Goal: Information Seeking & Learning: Learn about a topic

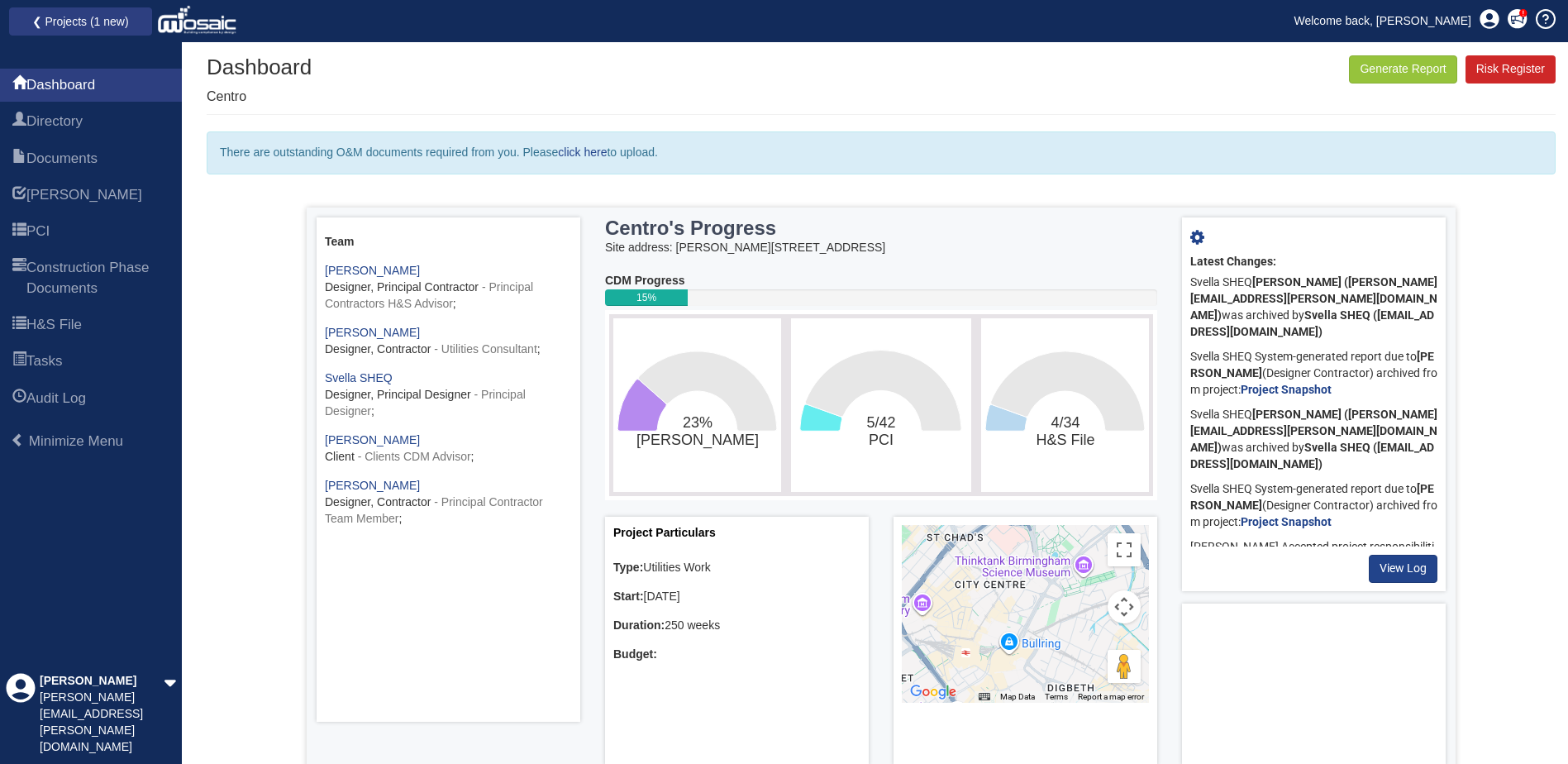
scroll to position [107, 0]
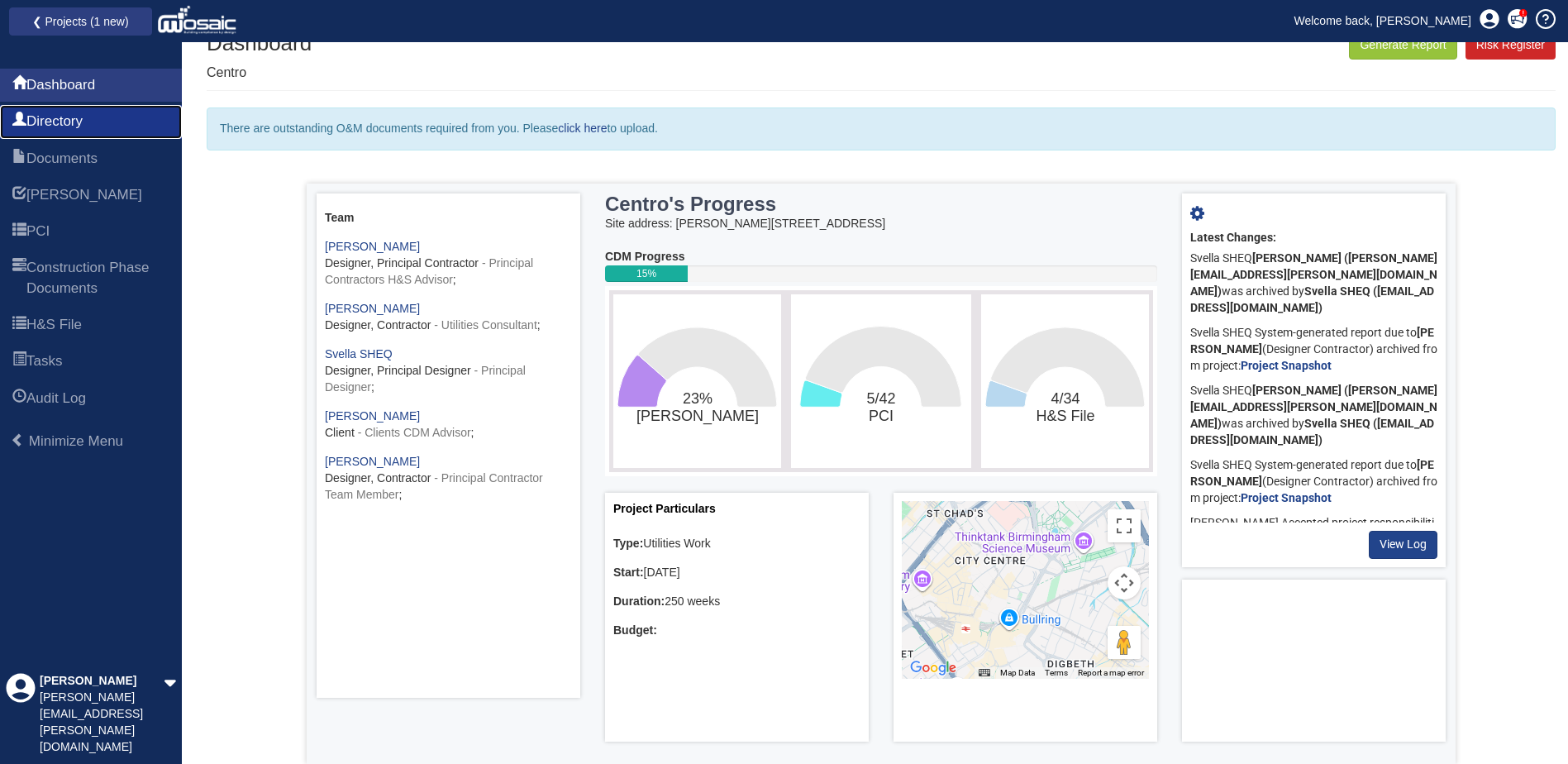
click at [59, 114] on span "Directory" at bounding box center [54, 122] width 56 height 20
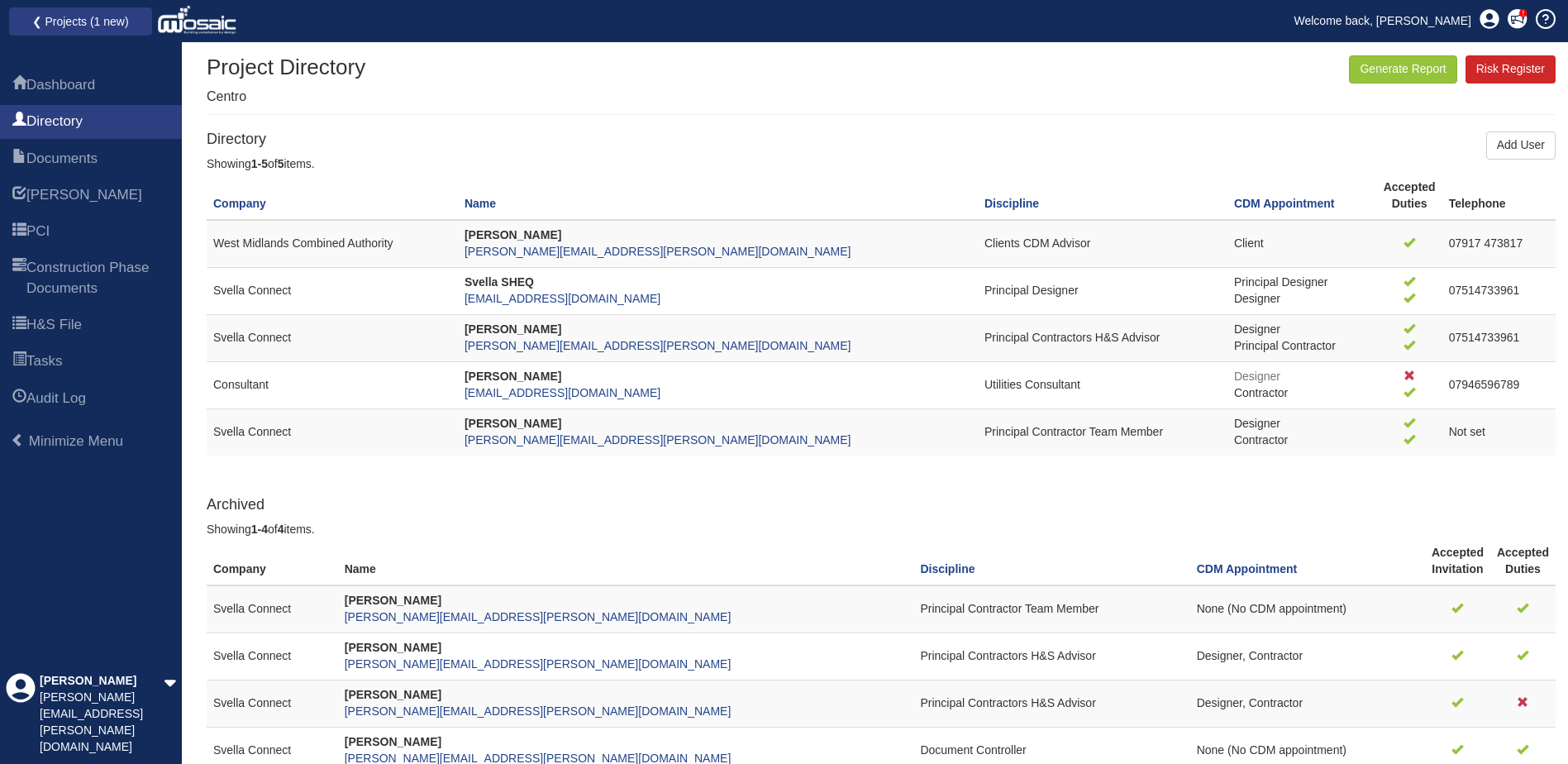
scroll to position [109, 0]
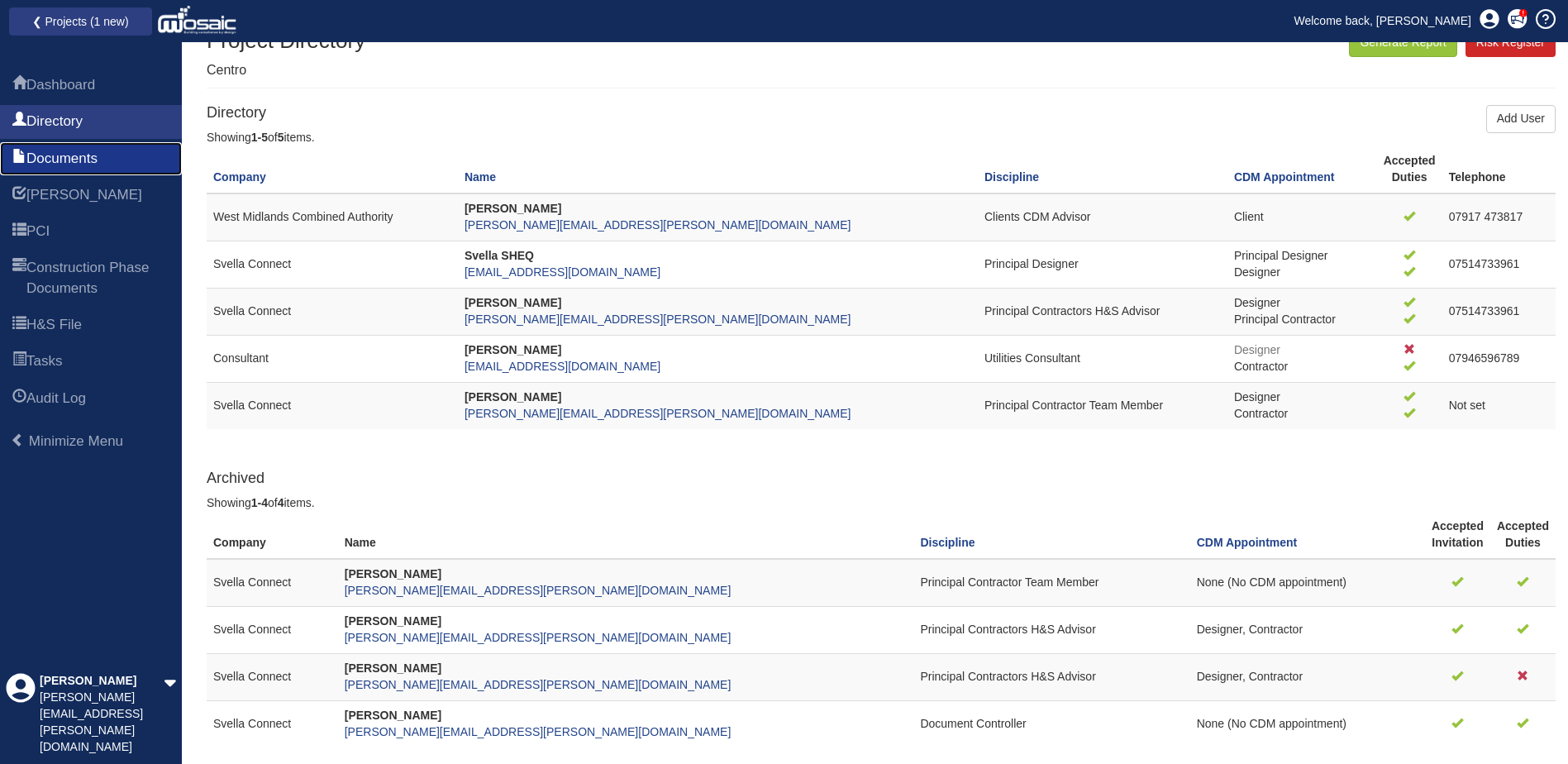
click at [97, 155] on span "Documents" at bounding box center [62, 157] width 71 height 20
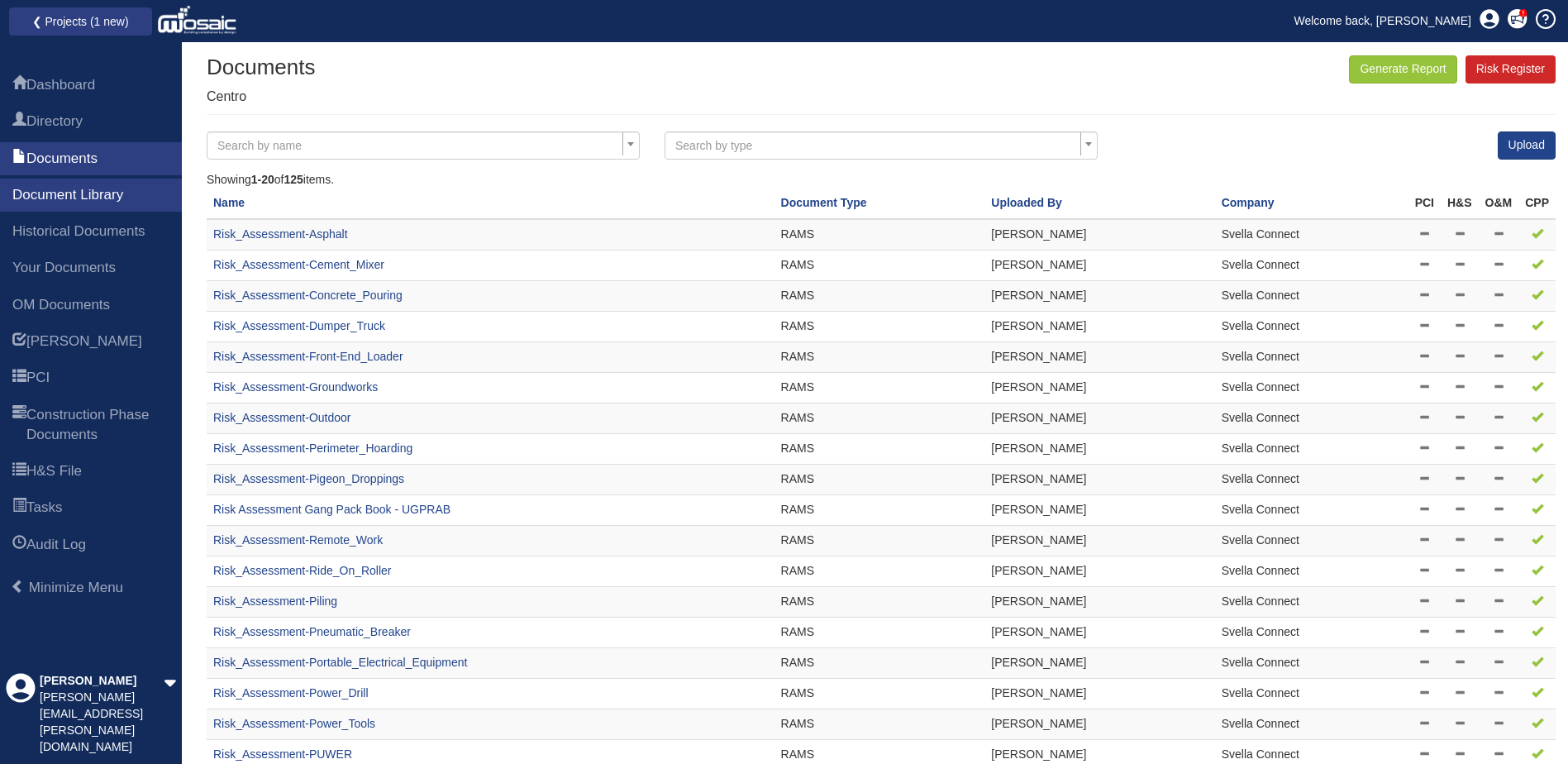
scroll to position [232, 0]
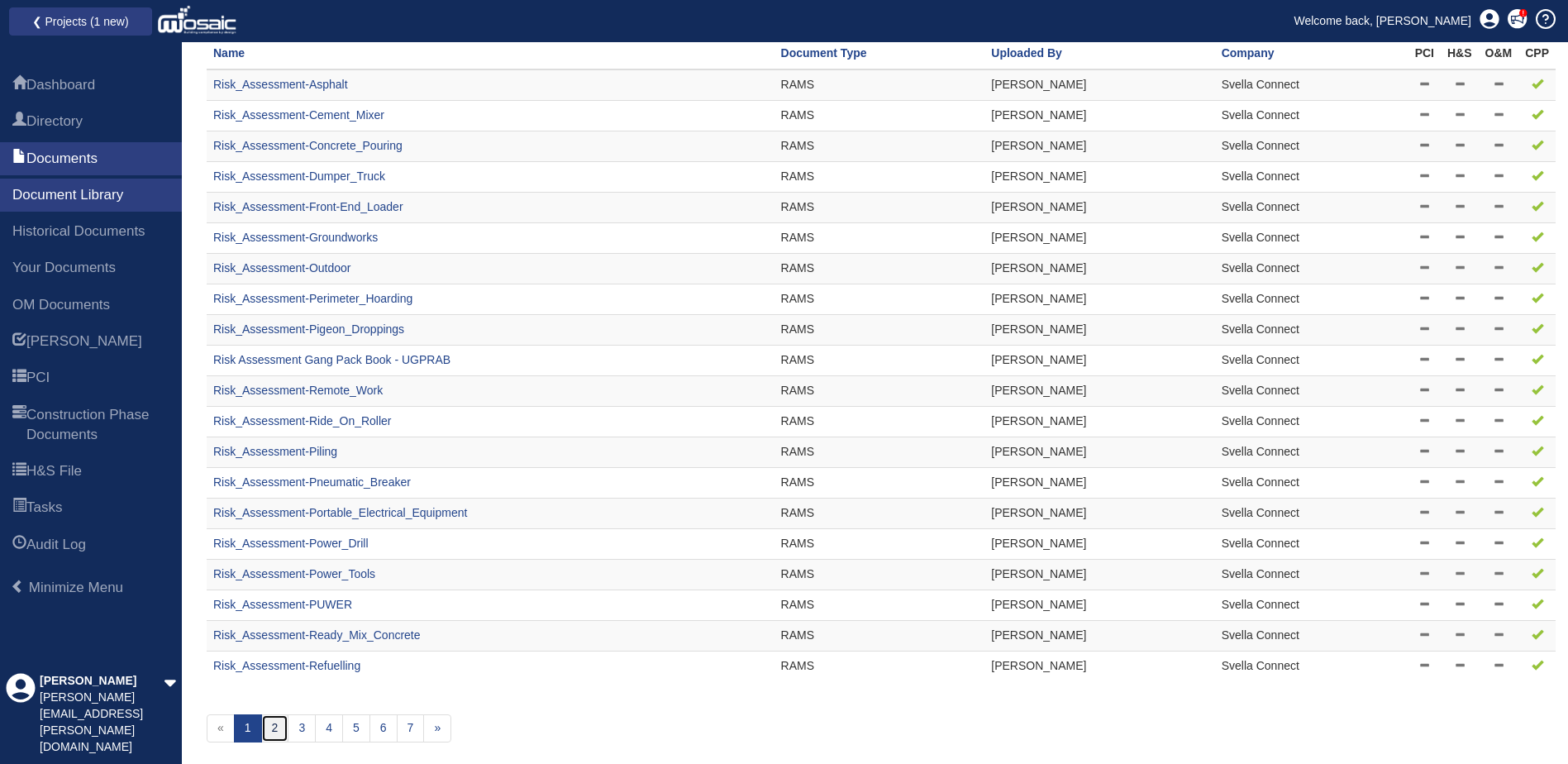
click at [276, 724] on link "2" at bounding box center [275, 727] width 28 height 28
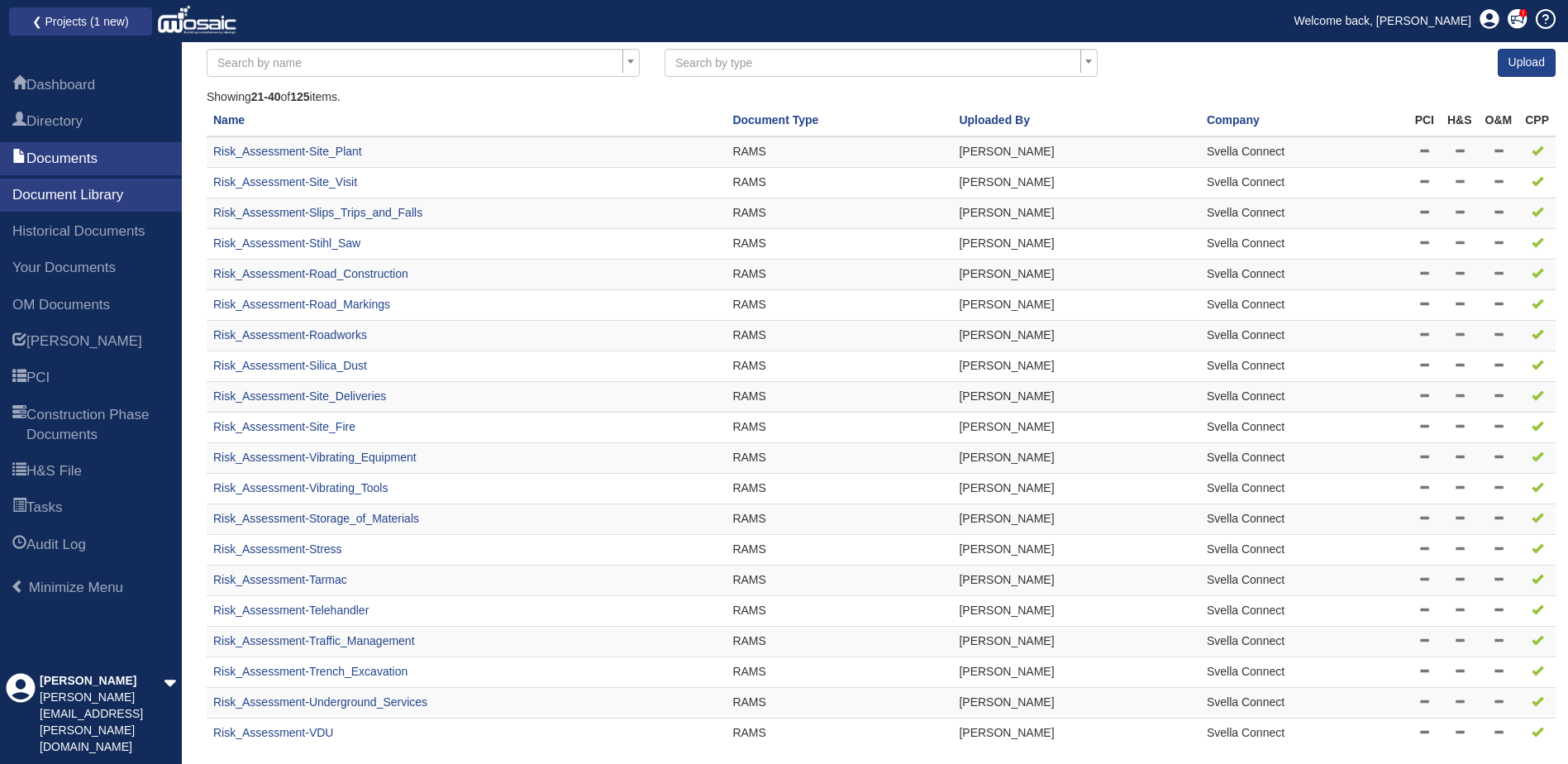
scroll to position [232, 0]
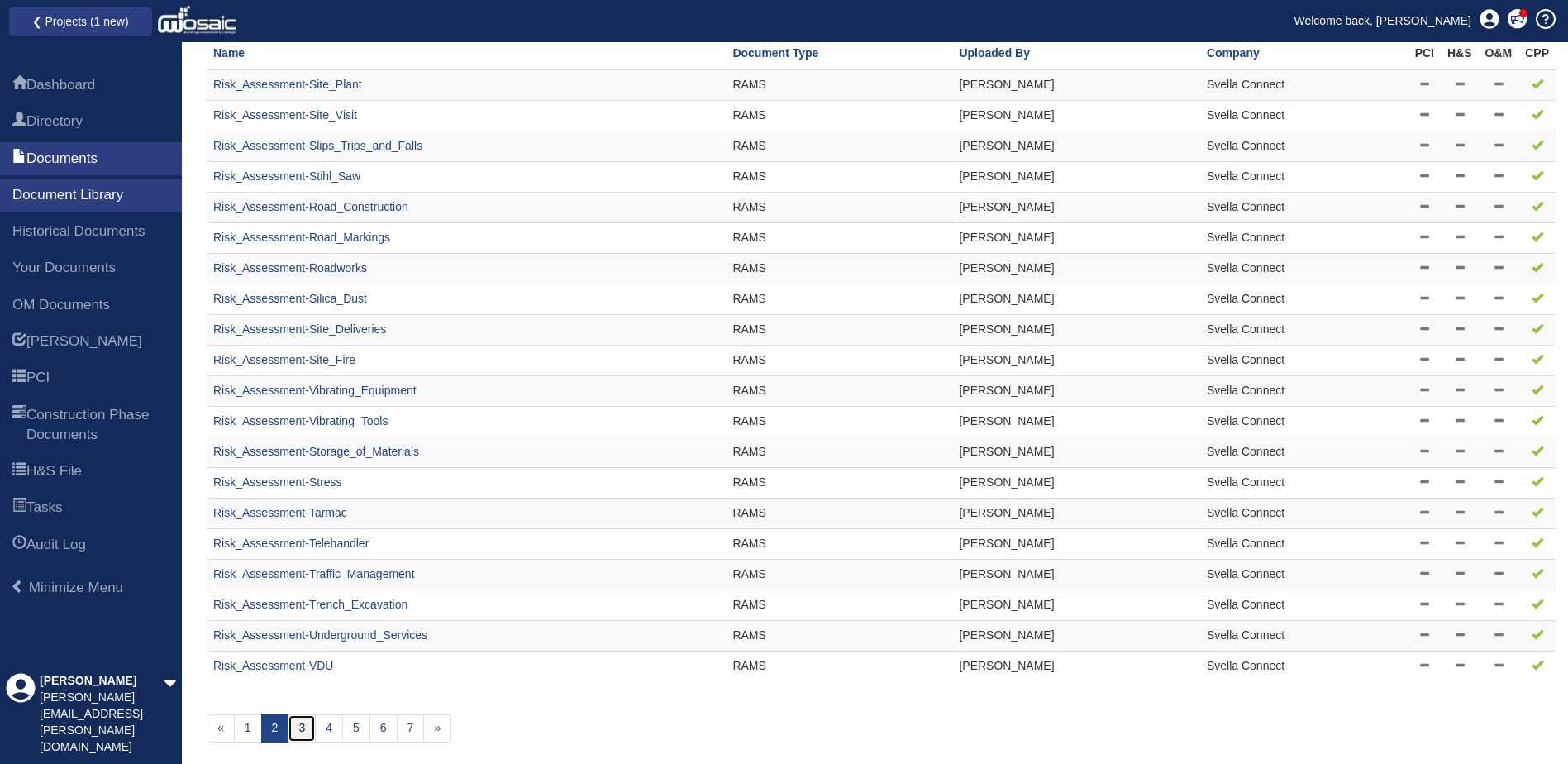
click at [296, 727] on link "3" at bounding box center [301, 727] width 28 height 28
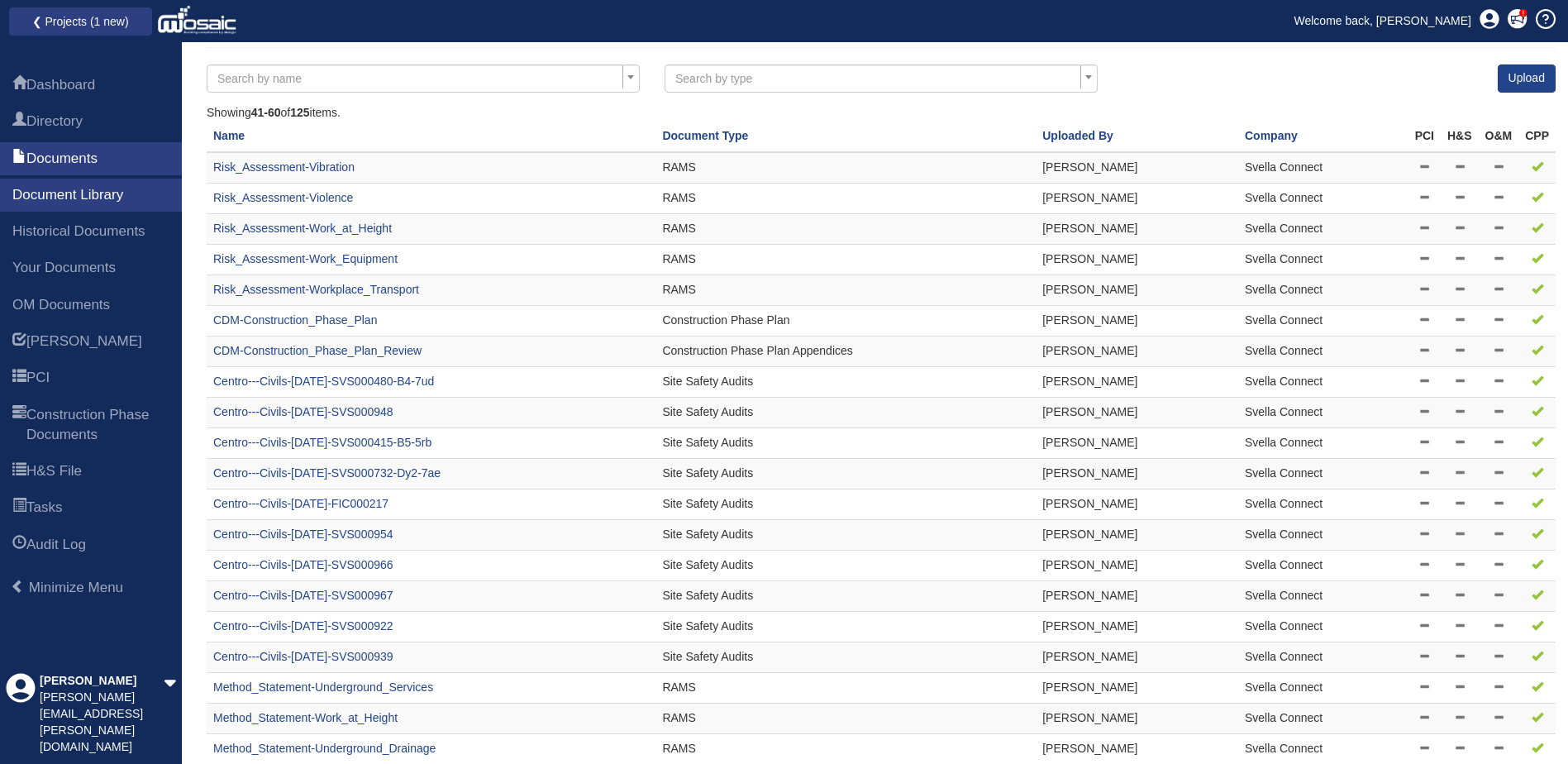
scroll to position [232, 0]
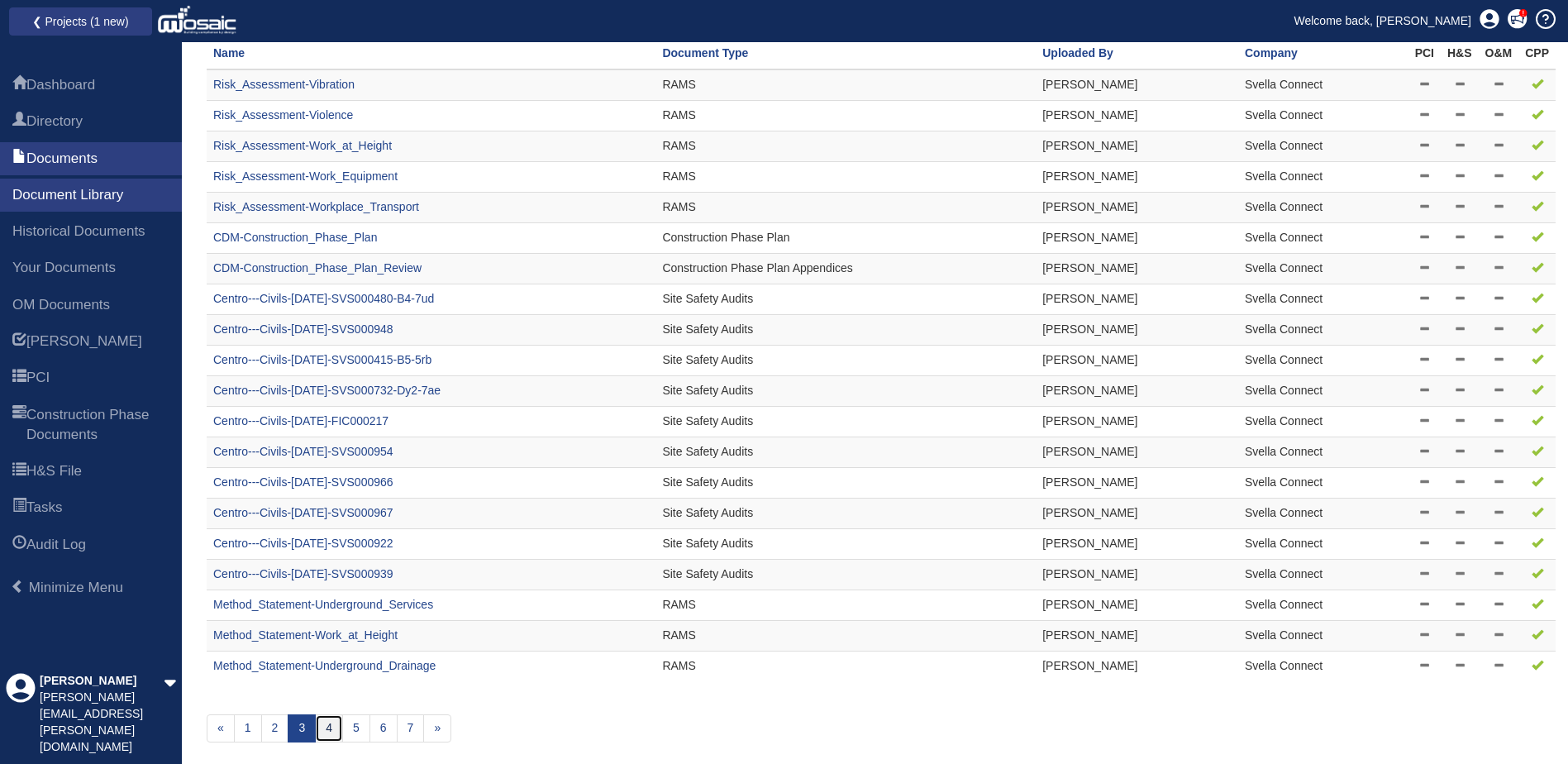
click at [327, 726] on link "4" at bounding box center [328, 727] width 28 height 28
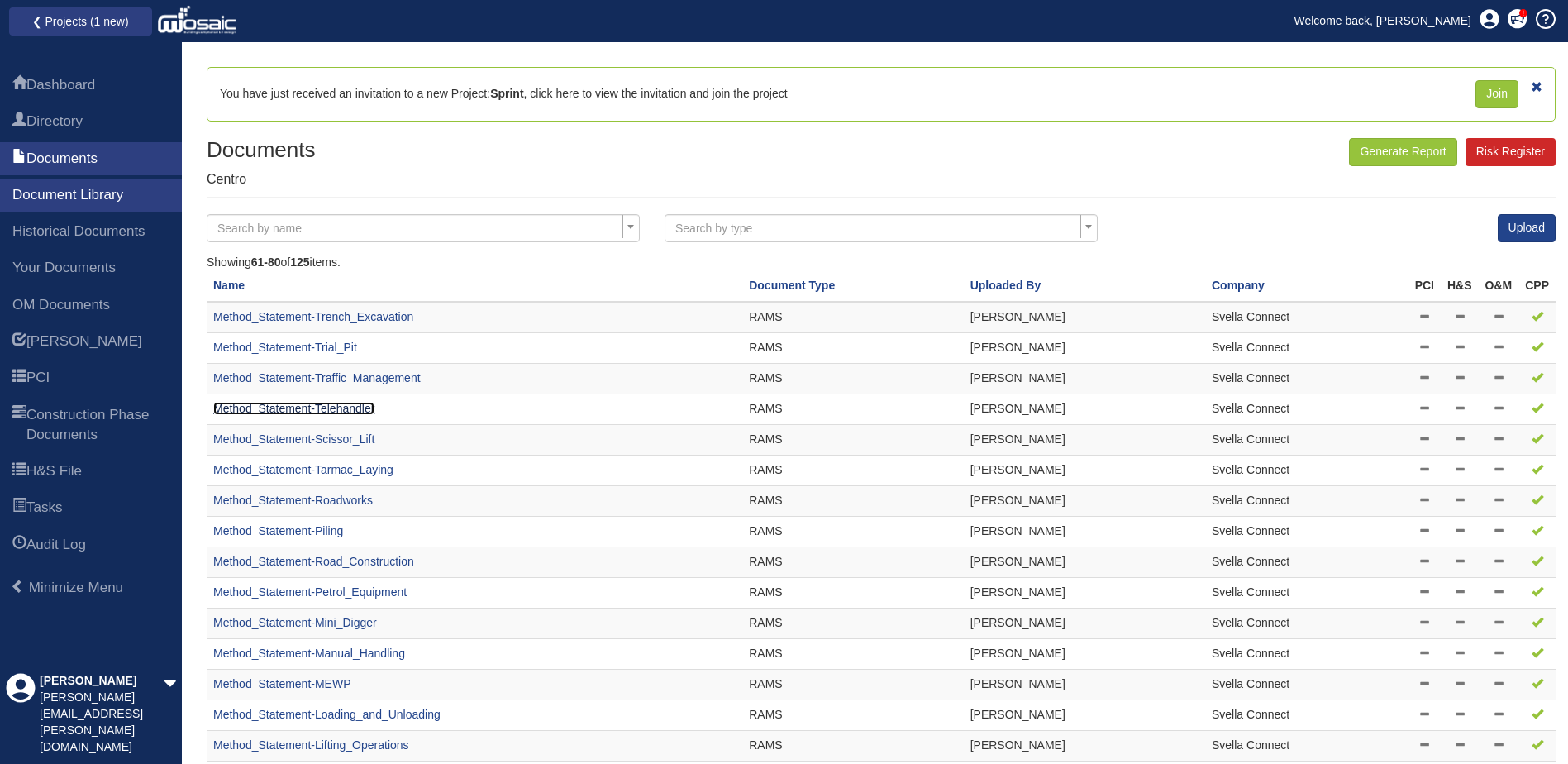
click at [328, 405] on link "Method_Statement-Telehandler" at bounding box center [293, 408] width 161 height 14
drag, startPoint x: 331, startPoint y: 409, endPoint x: 294, endPoint y: 415, distance: 37.5
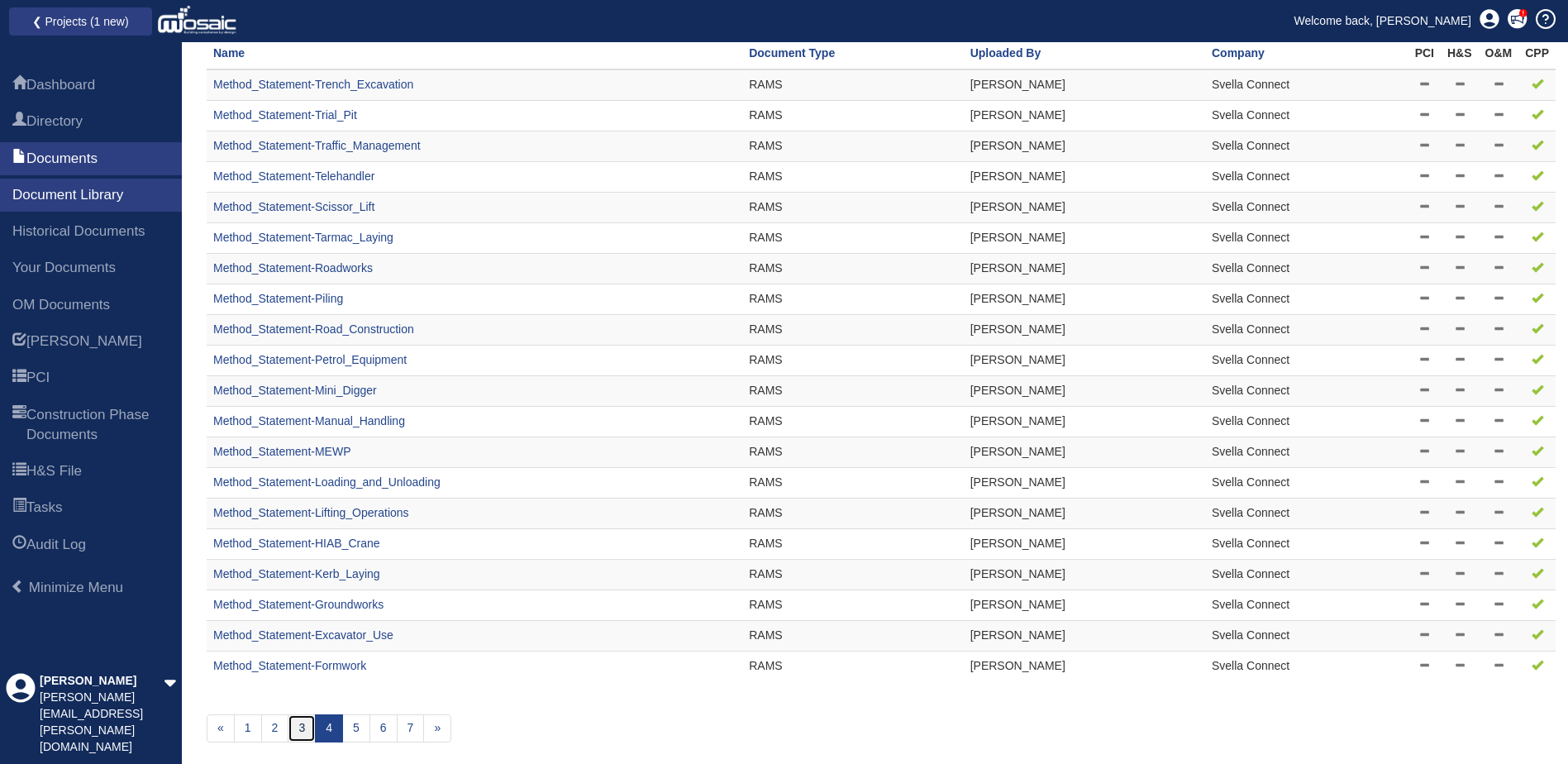
click at [295, 727] on link "3" at bounding box center [301, 727] width 28 height 28
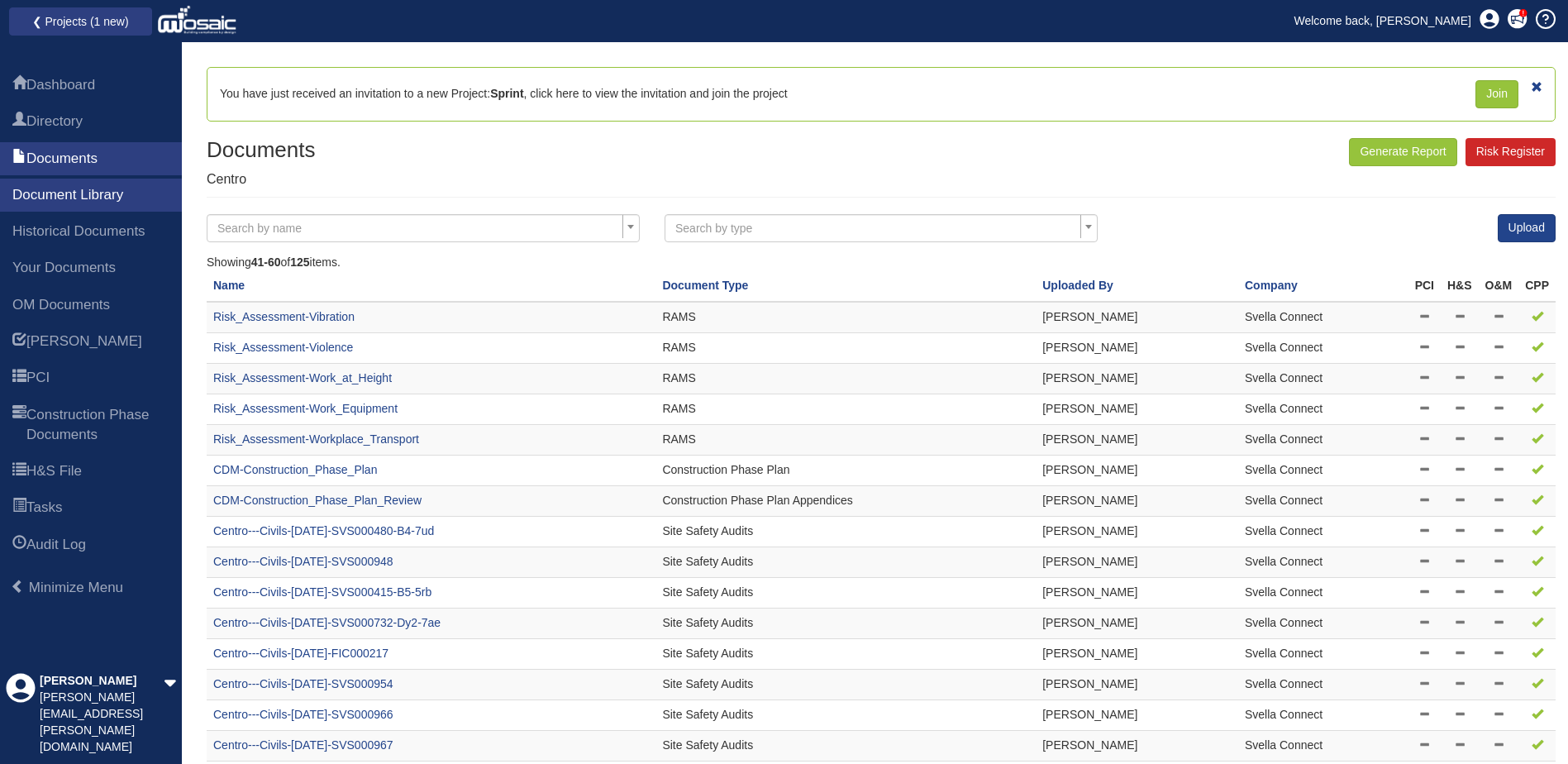
click at [468, 231] on span "Search by name" at bounding box center [418, 232] width 401 height 23
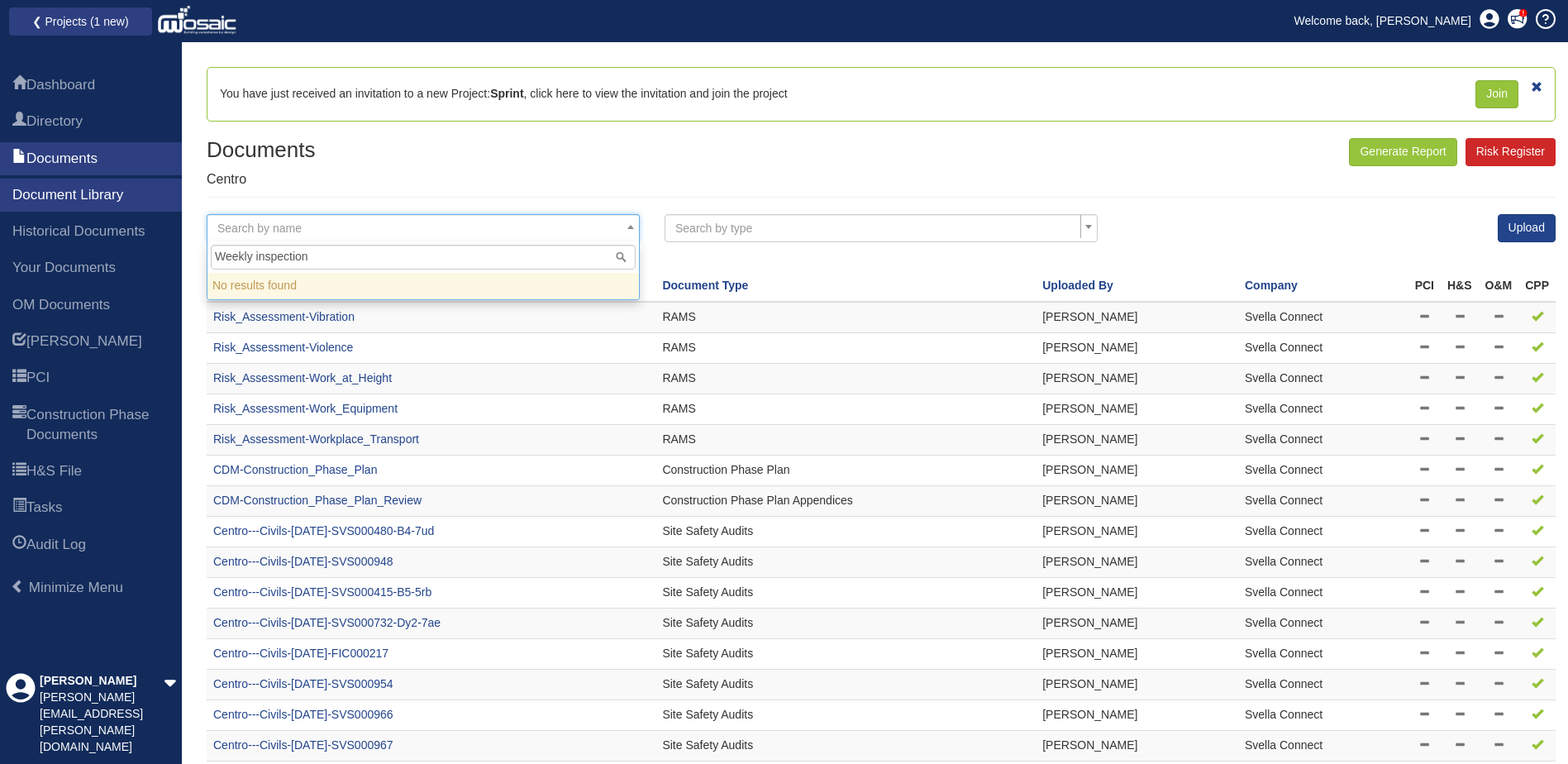
type input "Weekly inspection"
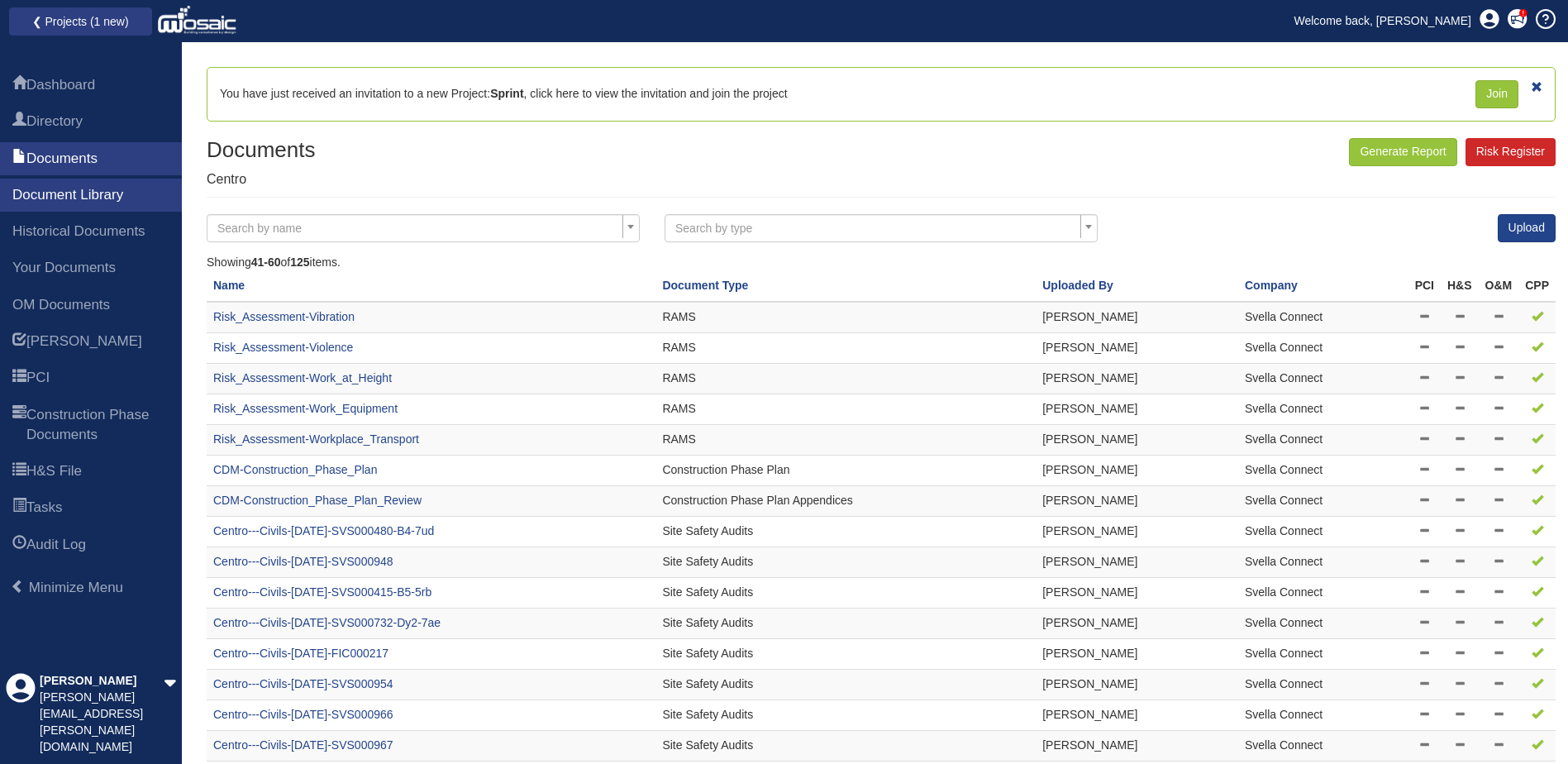
click at [564, 163] on div "Documents Centro Generate Report Risk Register" at bounding box center [881, 167] width 1349 height 59
click at [444, 223] on span "Search by name" at bounding box center [418, 232] width 401 height 23
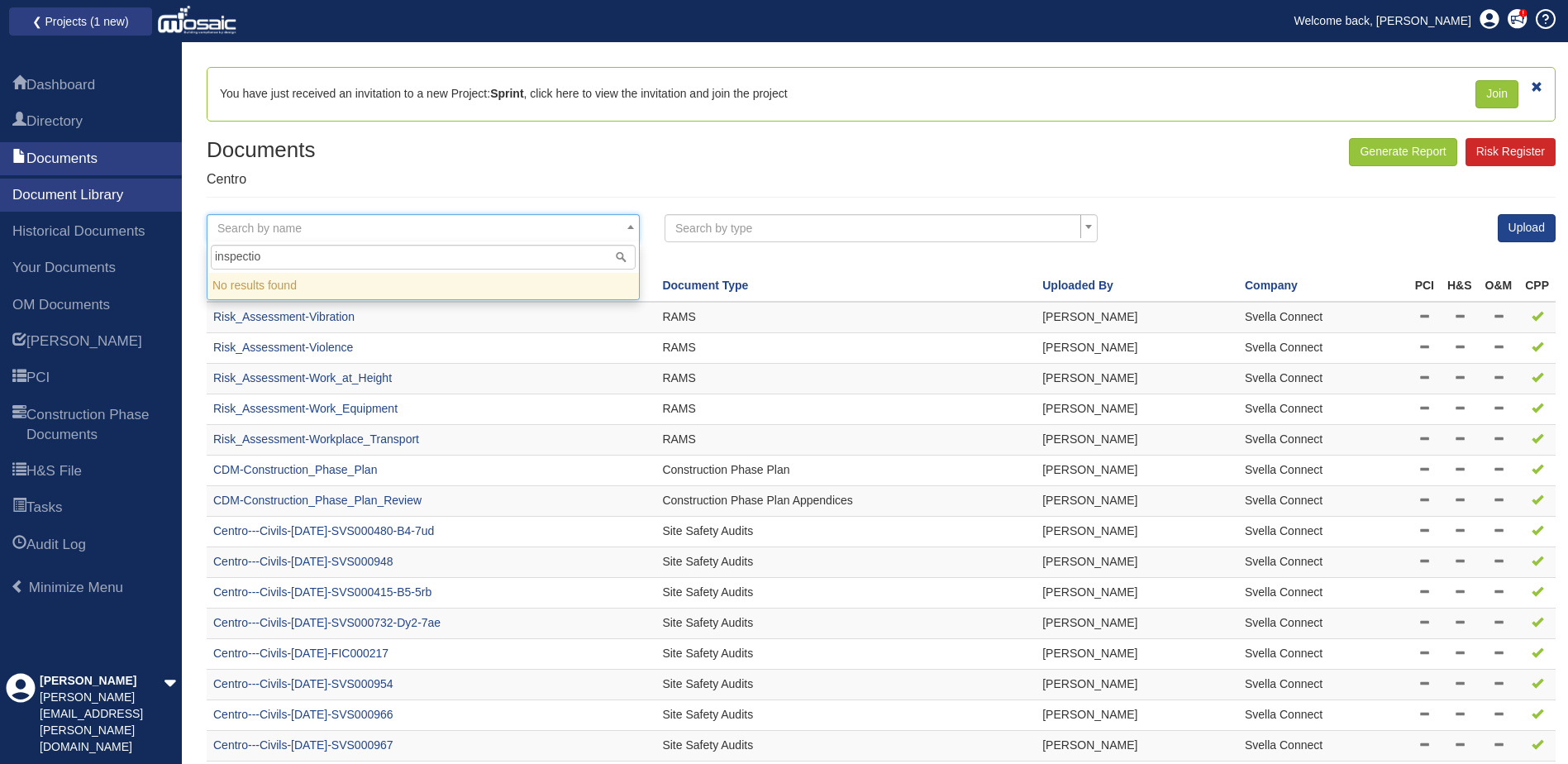
type input "inspection"
click at [620, 256] on input "inspection" at bounding box center [423, 258] width 425 height 25
click at [701, 181] on div "Documents Centro Generate Report Risk Register" at bounding box center [881, 167] width 1349 height 59
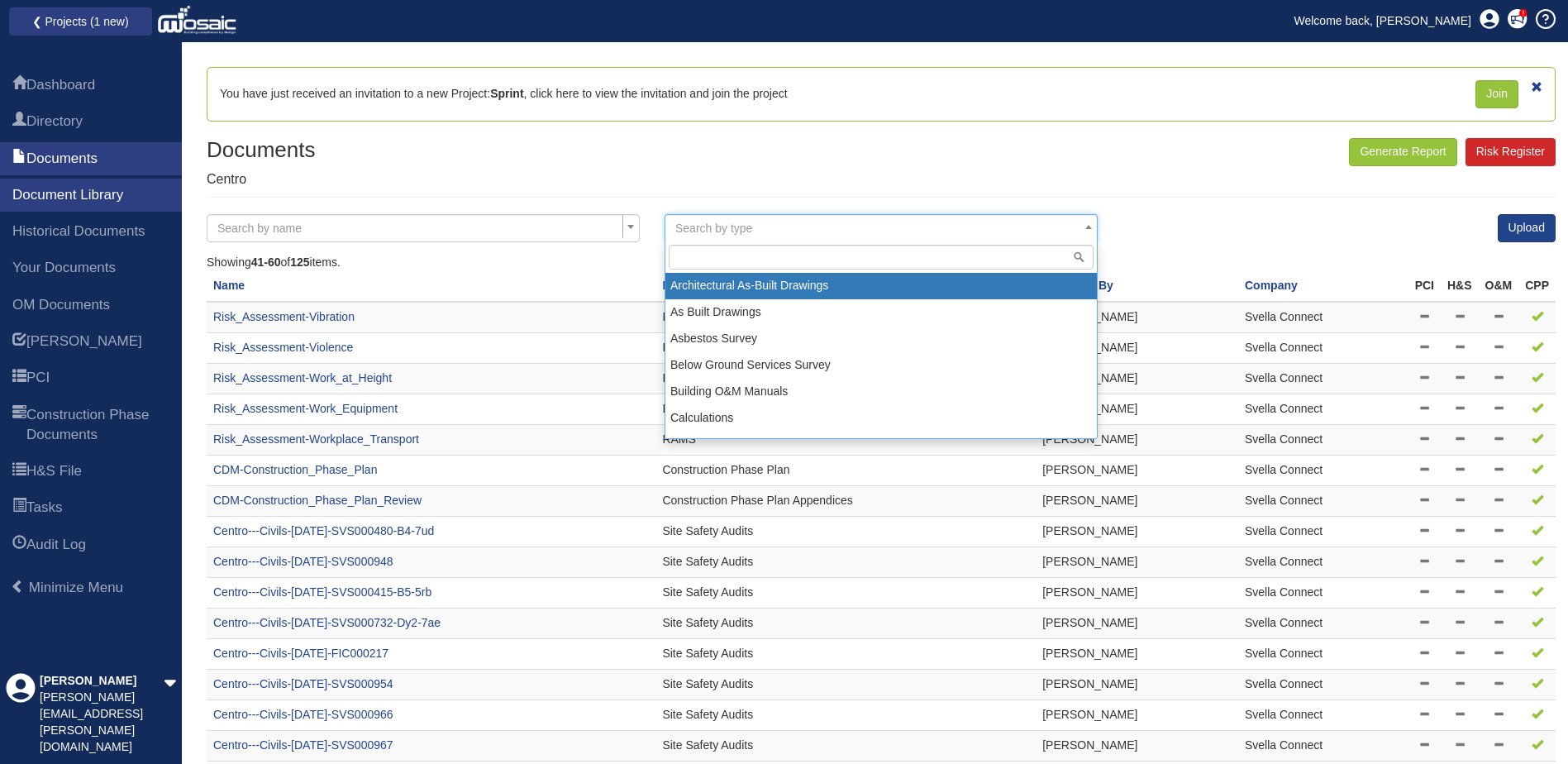
click at [707, 227] on span "Search by type" at bounding box center [714, 229] width 77 height 14
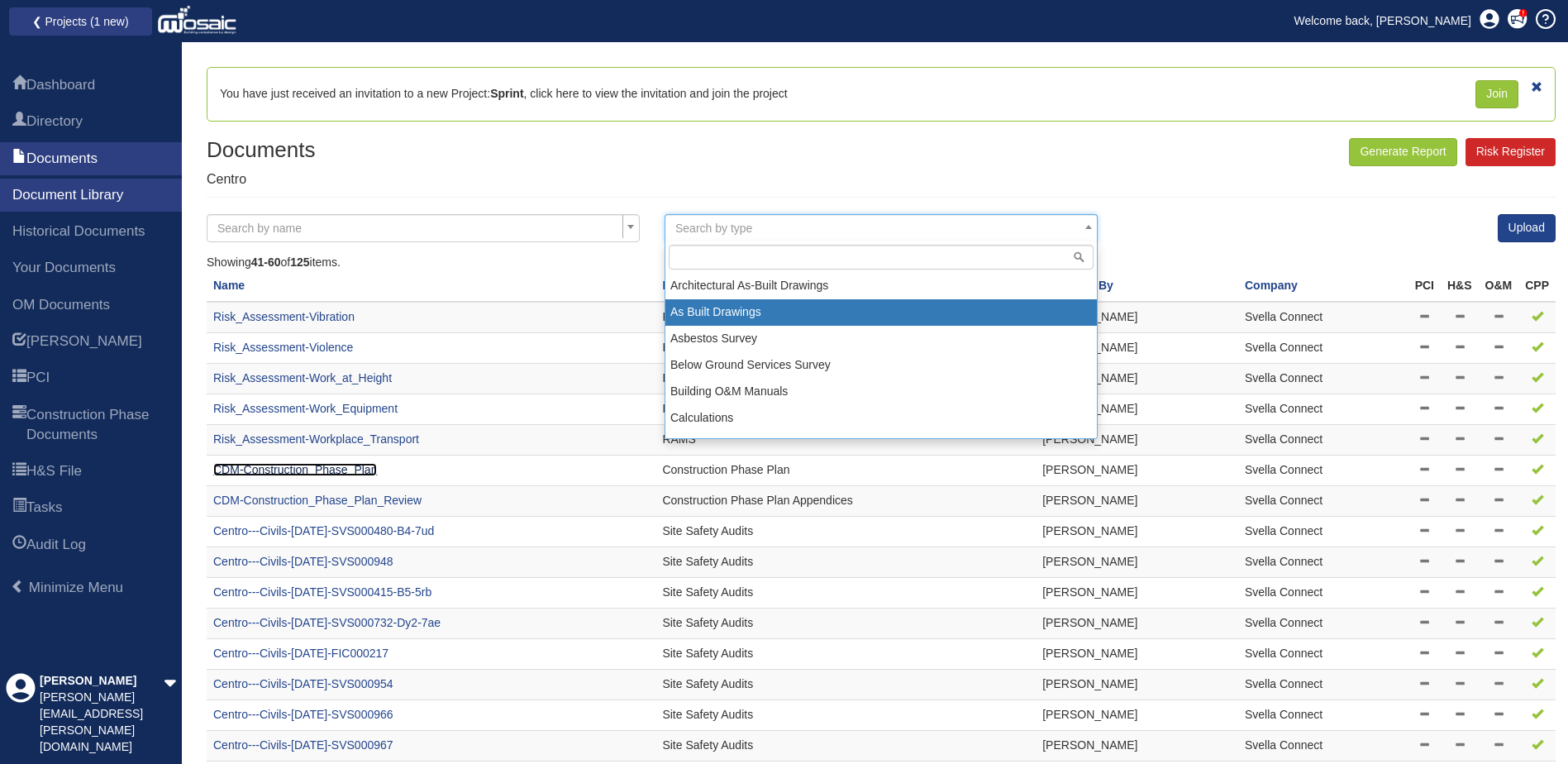
click at [353, 470] on link "CDM-Construction_Phase_Plan" at bounding box center [295, 470] width 164 height 14
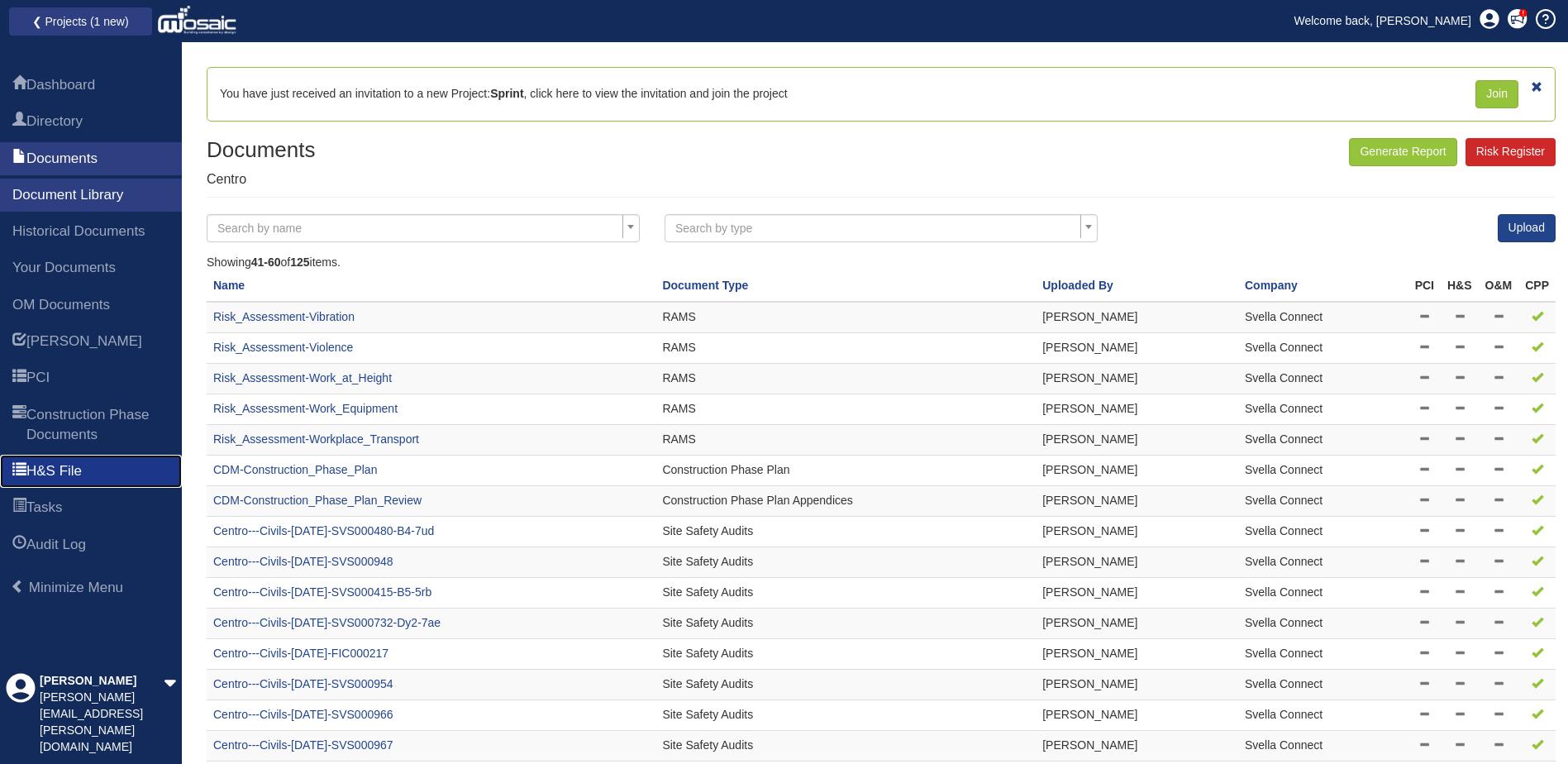
click at [51, 462] on span "H&S File" at bounding box center [53, 471] width 55 height 20
click at [45, 465] on span "H&S File" at bounding box center [53, 471] width 55 height 20
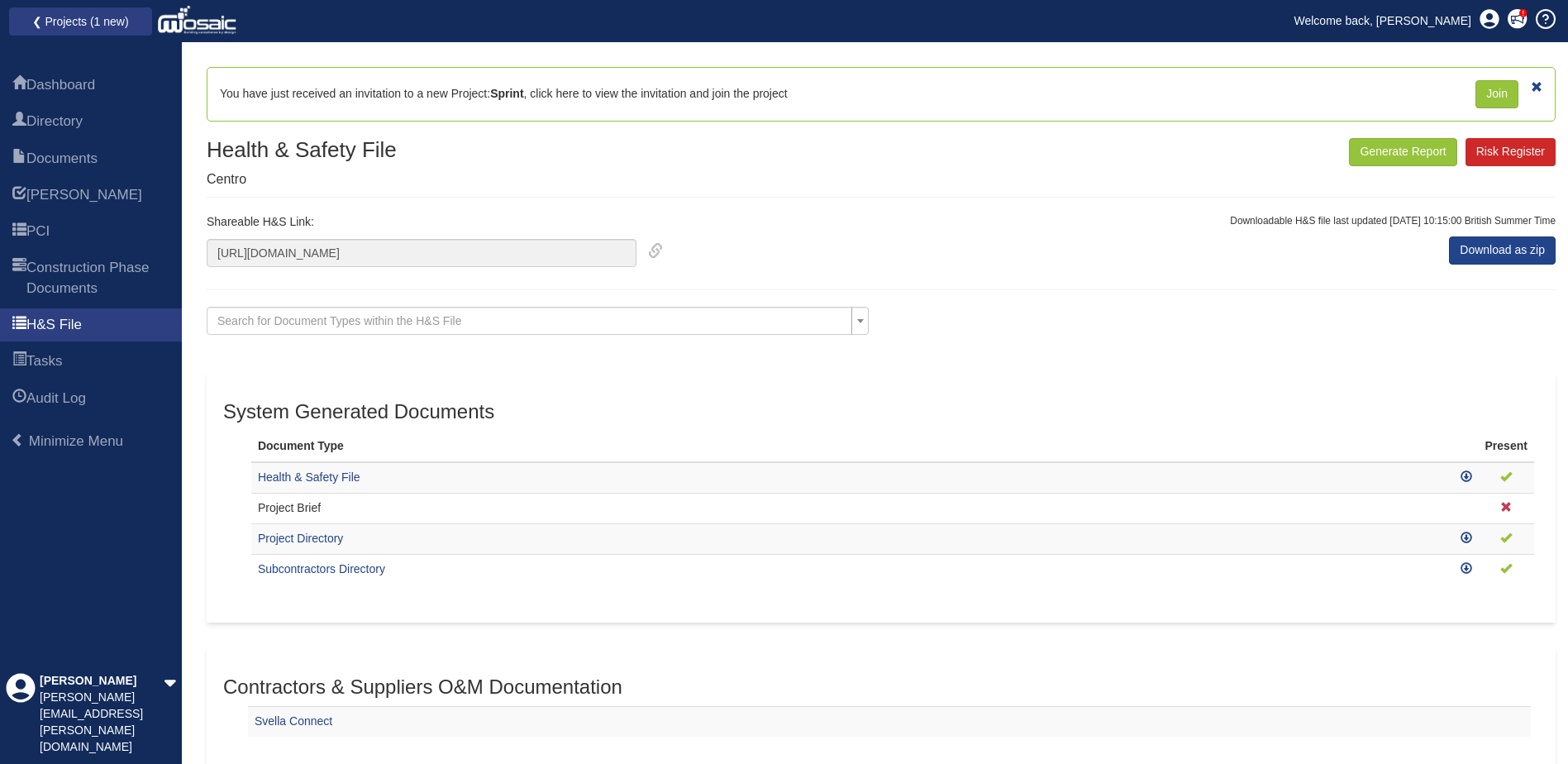
scroll to position [165, 0]
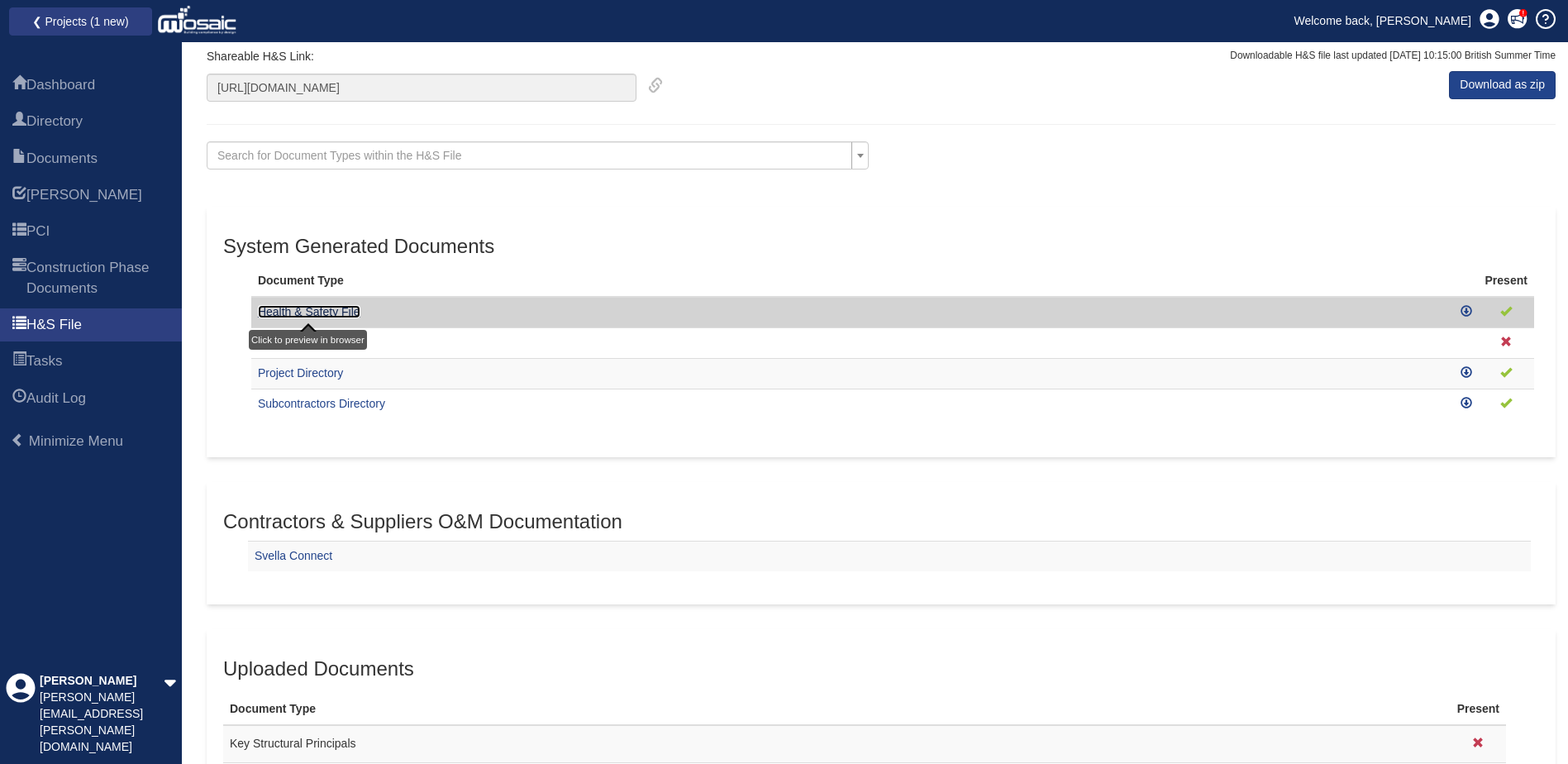
click at [341, 312] on link "Health & Safety File" at bounding box center [309, 312] width 102 height 14
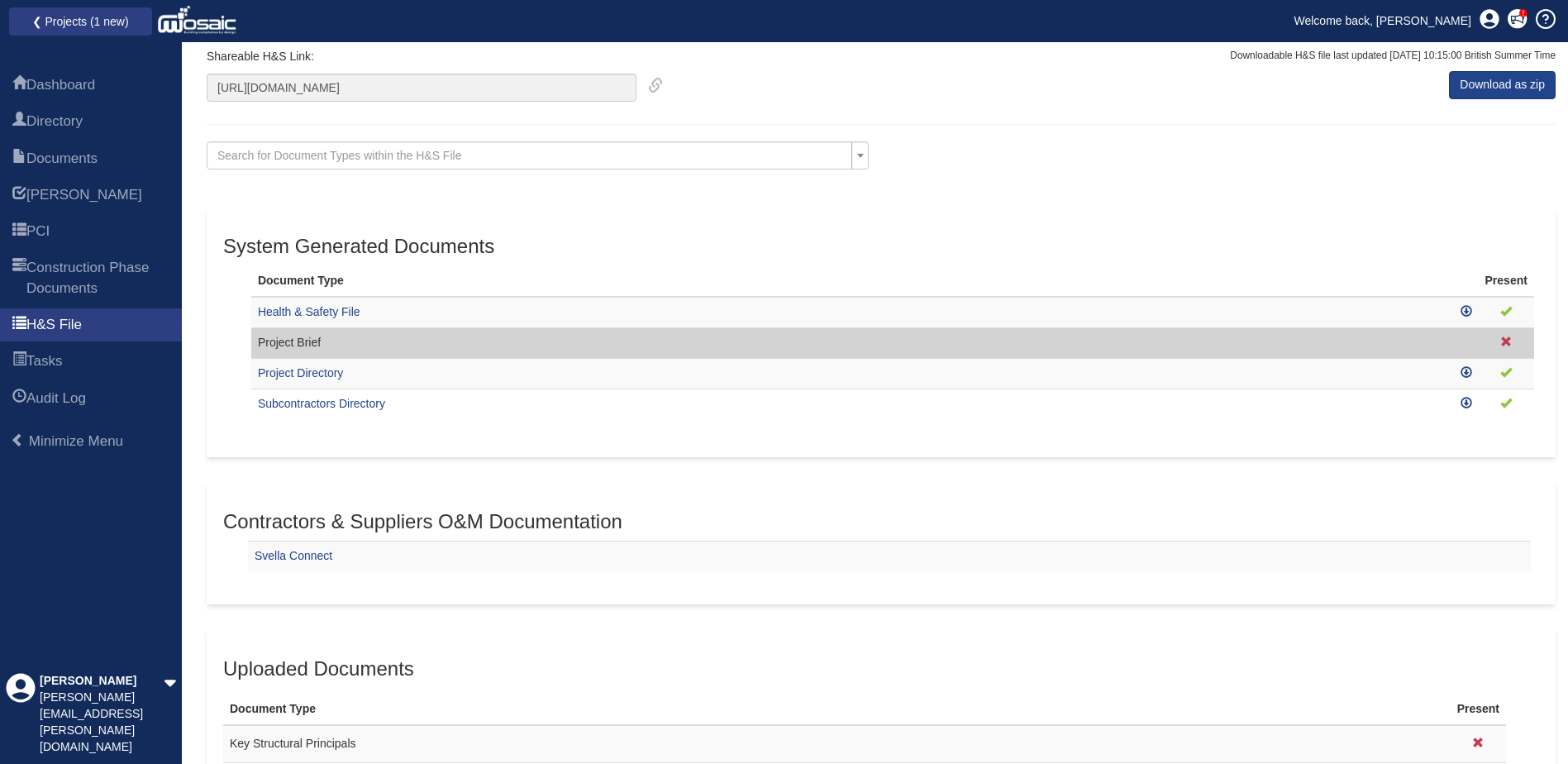
click at [265, 345] on td "Project Brief" at bounding box center [852, 342] width 1203 height 31
click at [312, 343] on td "Project Brief" at bounding box center [852, 342] width 1203 height 31
click at [312, 346] on td "Project Brief" at bounding box center [852, 342] width 1203 height 31
drag, startPoint x: 312, startPoint y: 346, endPoint x: 303, endPoint y: 370, distance: 25.6
click at [303, 370] on link "Project Directory" at bounding box center [300, 373] width 85 height 14
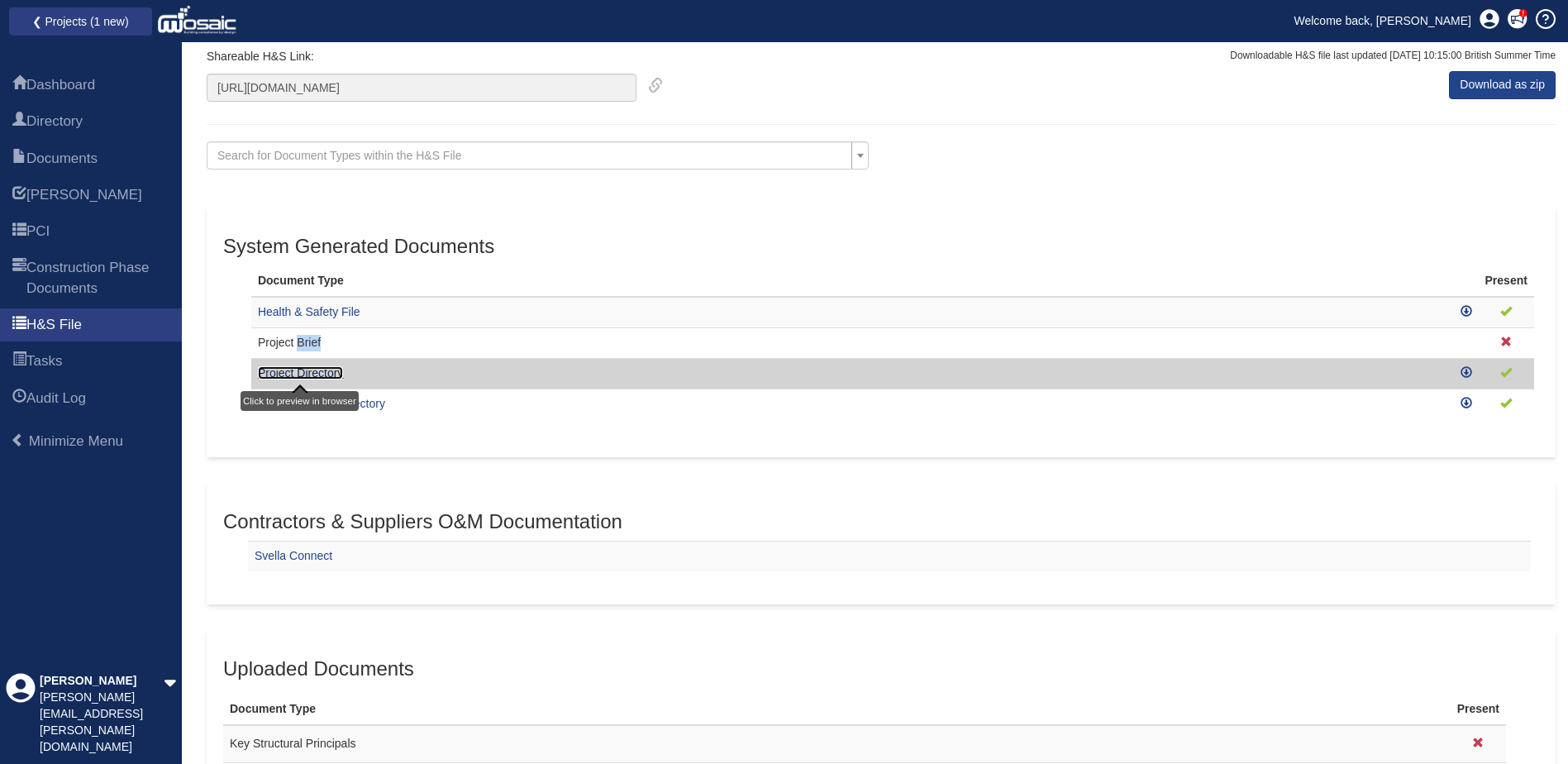
click at [328, 373] on link "Project Directory" at bounding box center [300, 373] width 85 height 14
click at [309, 373] on link "Project Directory" at bounding box center [300, 373] width 85 height 14
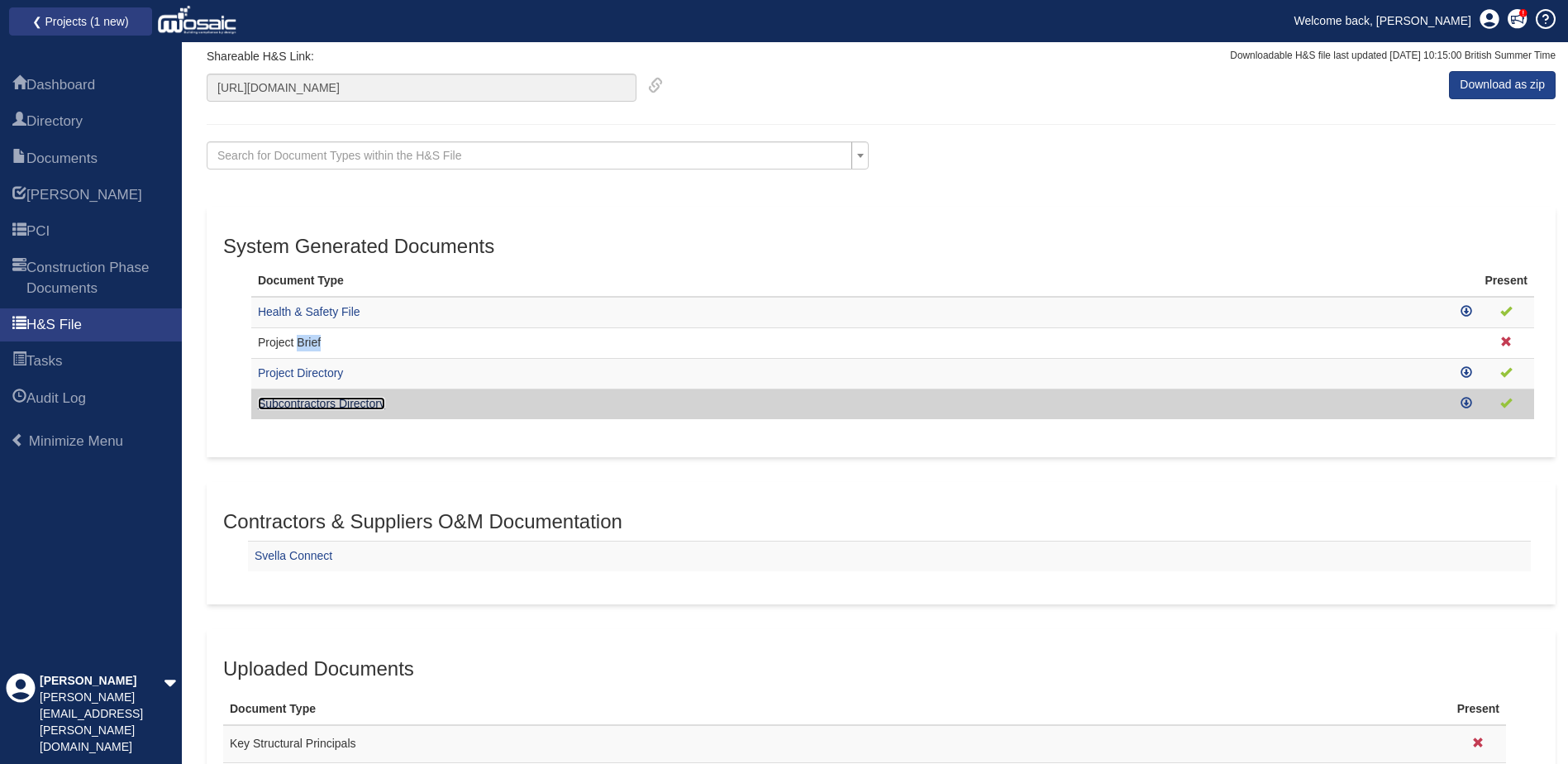
click at [367, 401] on link "Subcontractors Directory" at bounding box center [321, 403] width 127 height 14
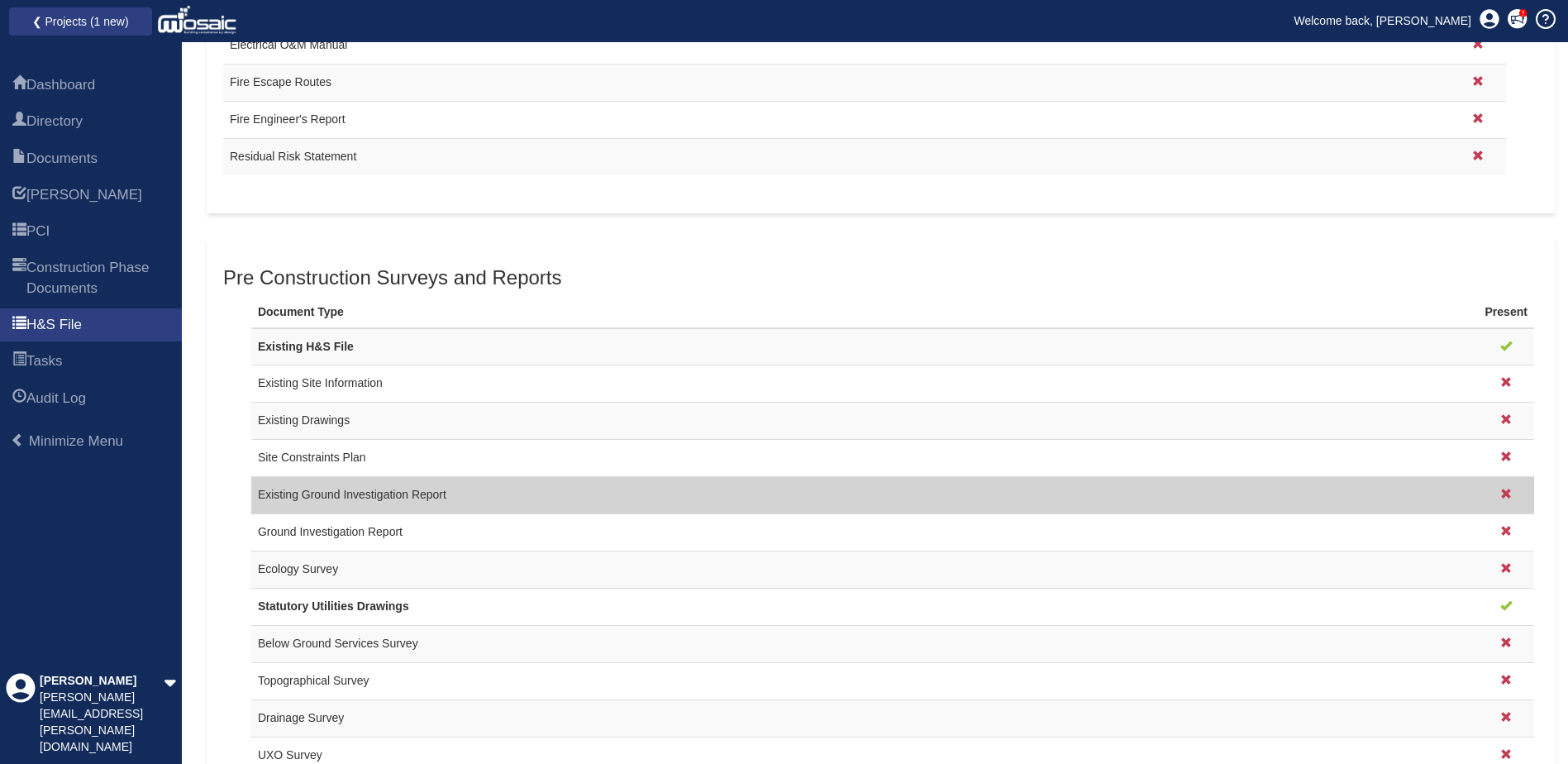
scroll to position [1694, 0]
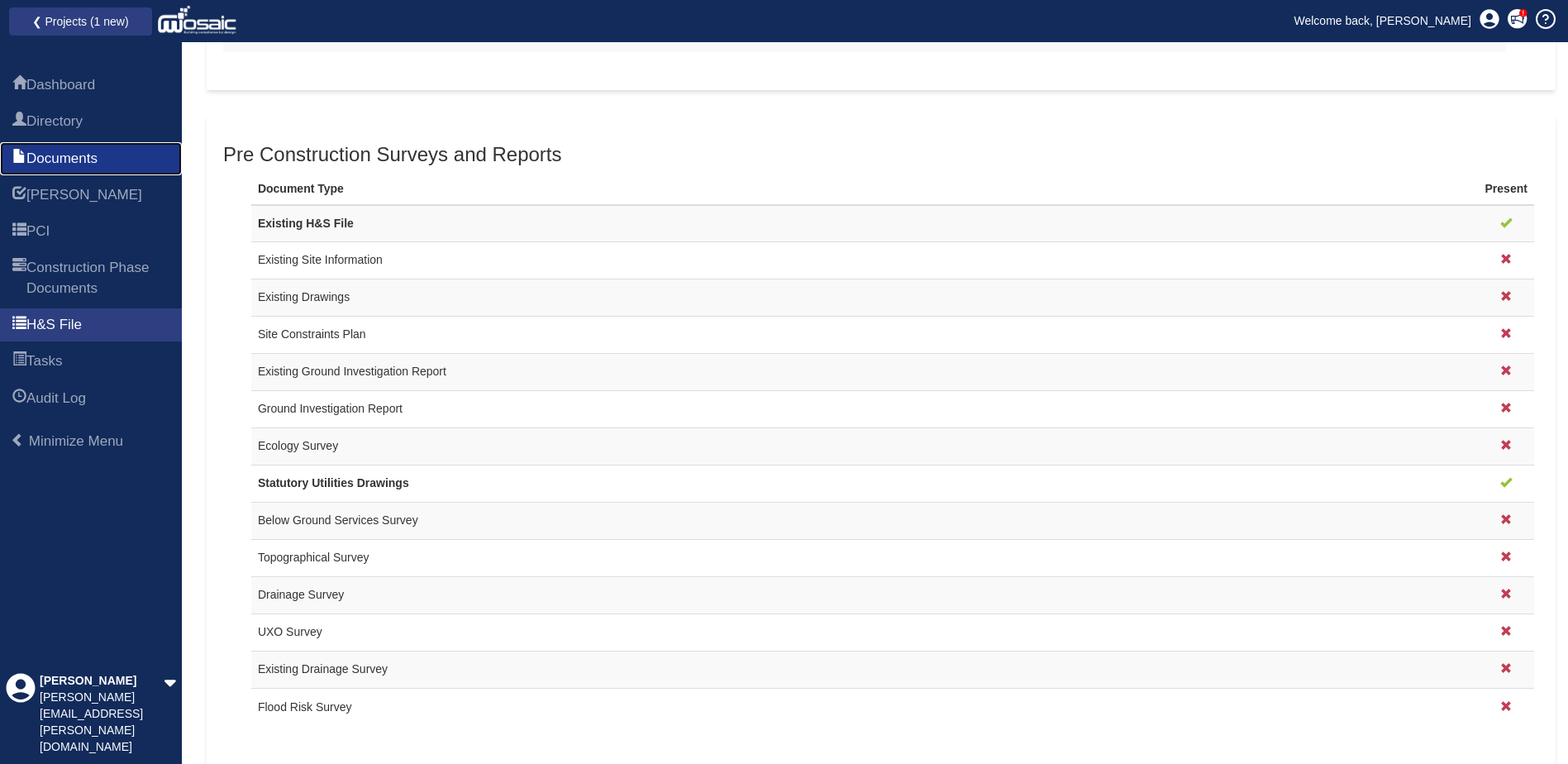
click at [59, 151] on span "Documents" at bounding box center [62, 157] width 71 height 20
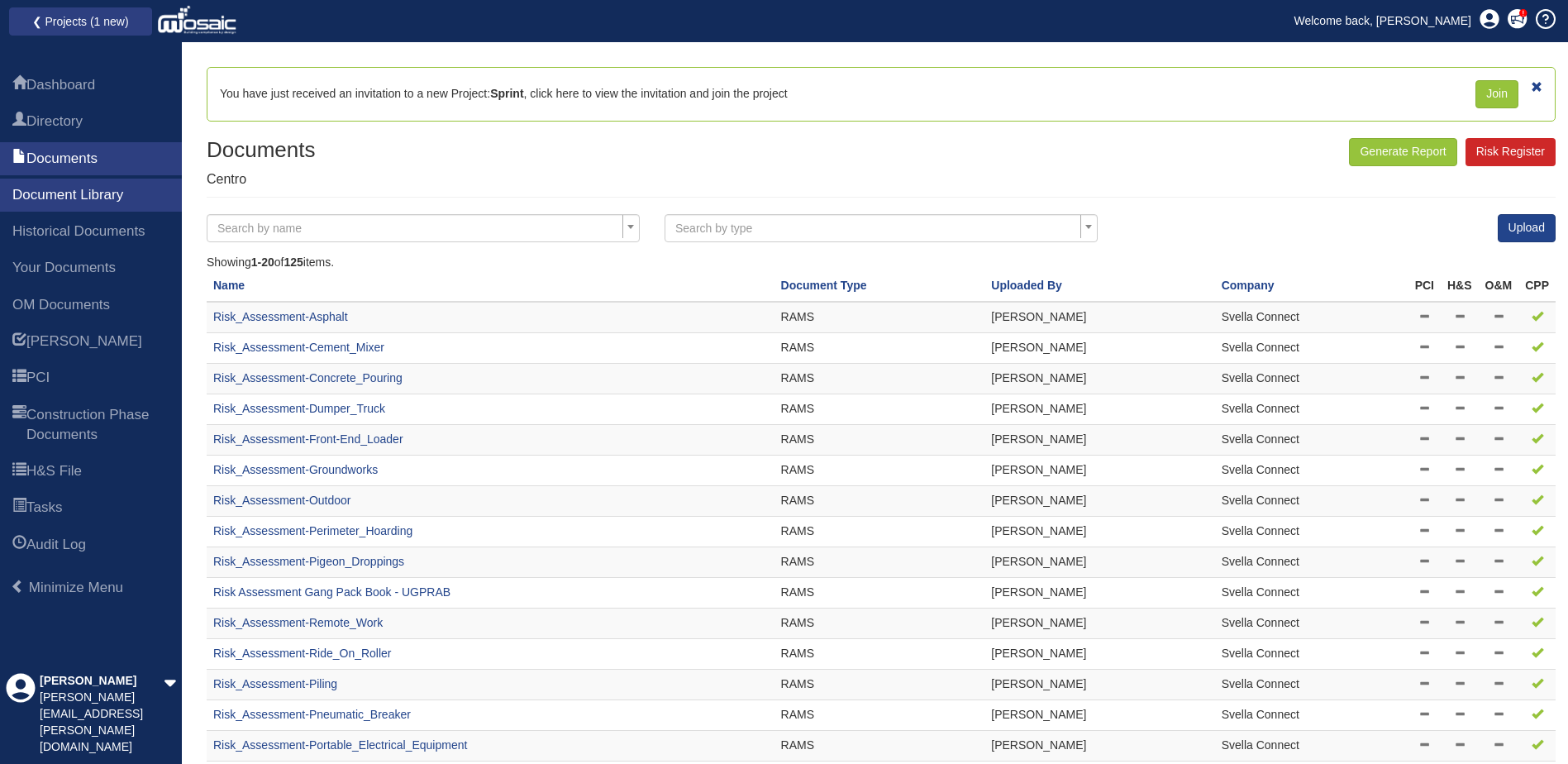
scroll to position [232, 0]
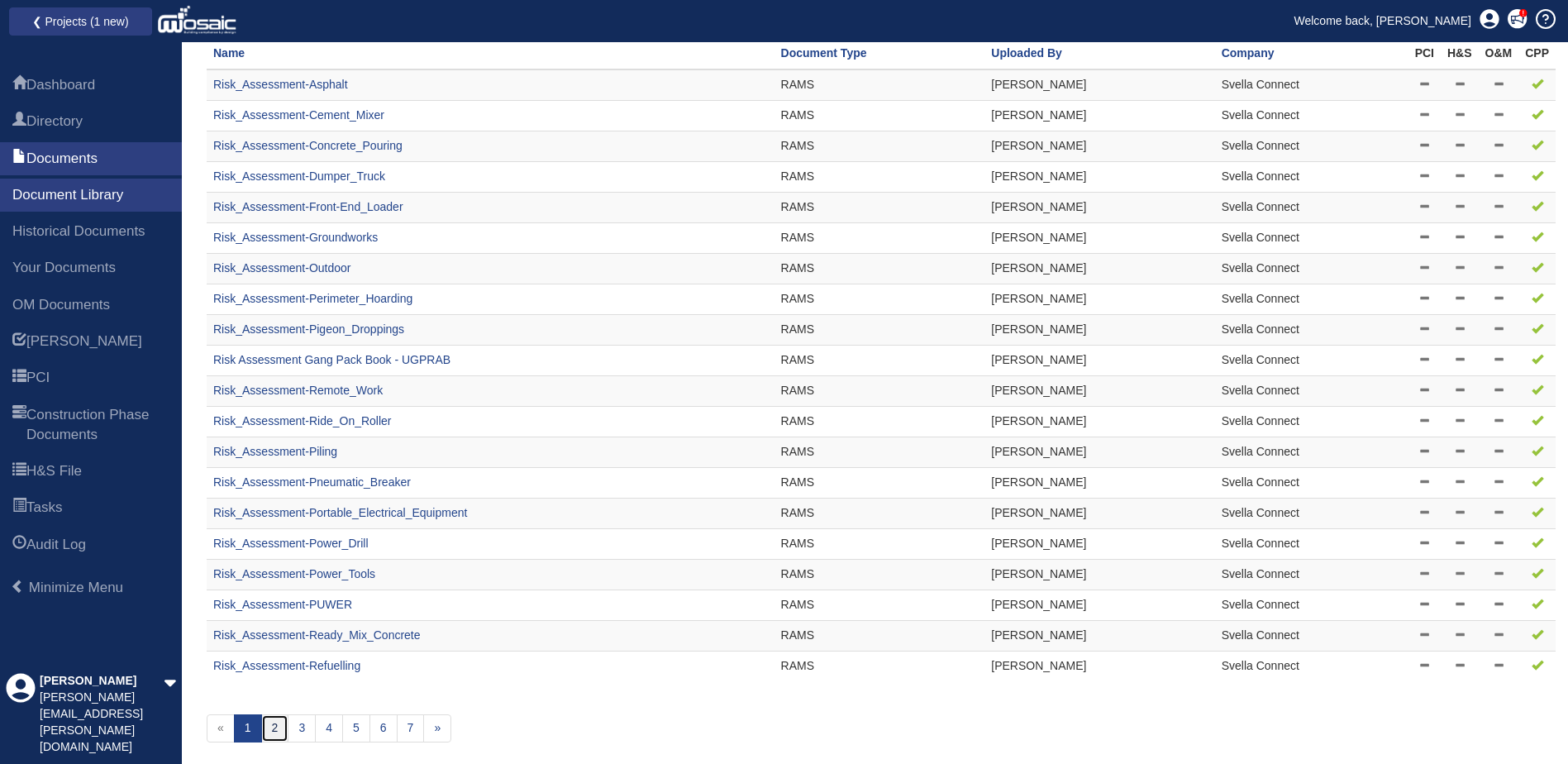
click at [280, 724] on link "2" at bounding box center [275, 727] width 28 height 28
click at [273, 733] on link "2" at bounding box center [275, 727] width 28 height 28
click at [268, 728] on link "2" at bounding box center [275, 727] width 28 height 28
click at [269, 728] on link "2" at bounding box center [275, 727] width 28 height 28
click at [274, 728] on link "2" at bounding box center [275, 727] width 28 height 28
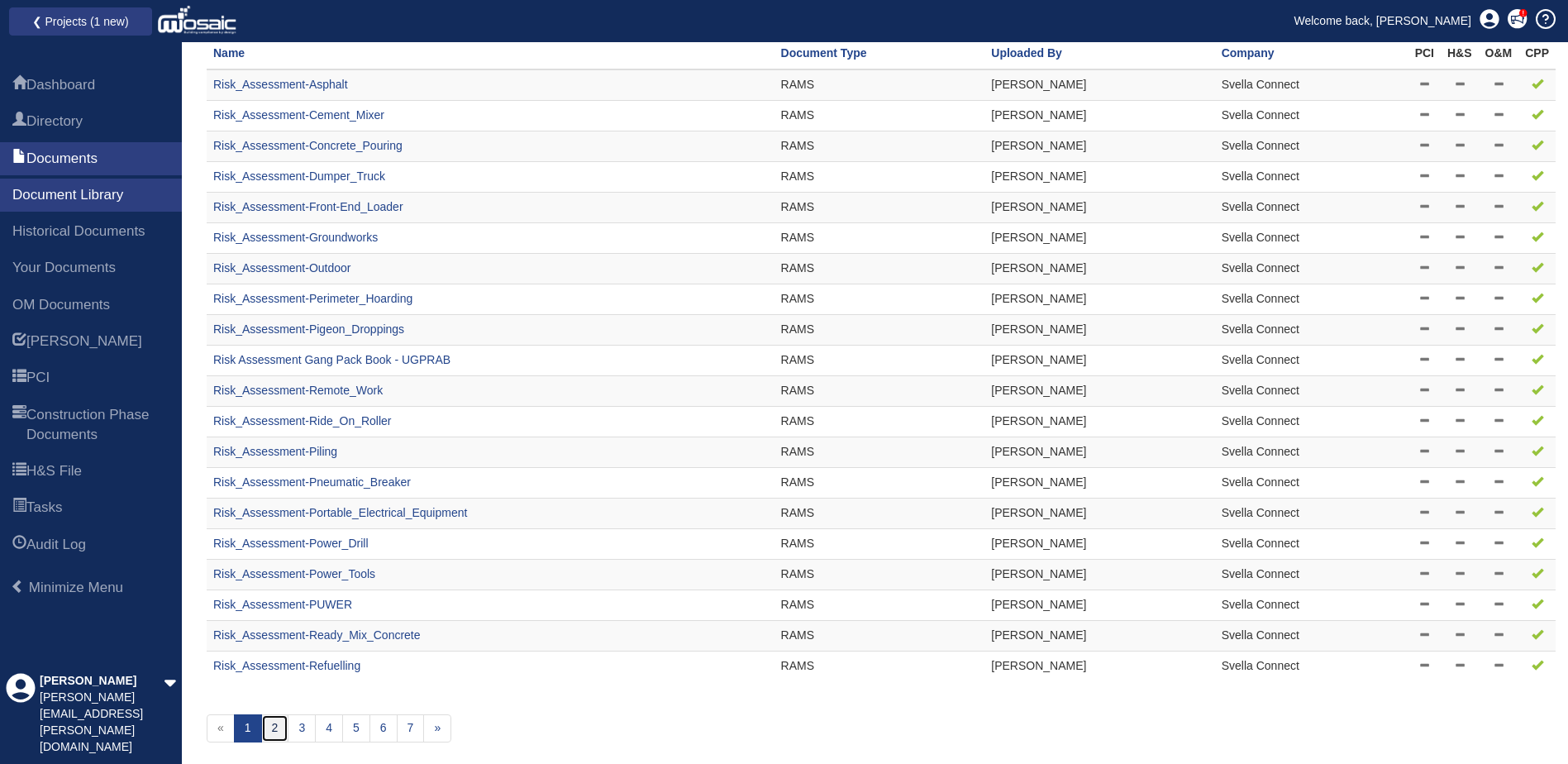
click at [274, 728] on link "2" at bounding box center [275, 727] width 28 height 28
click at [273, 727] on link "2" at bounding box center [275, 727] width 28 height 28
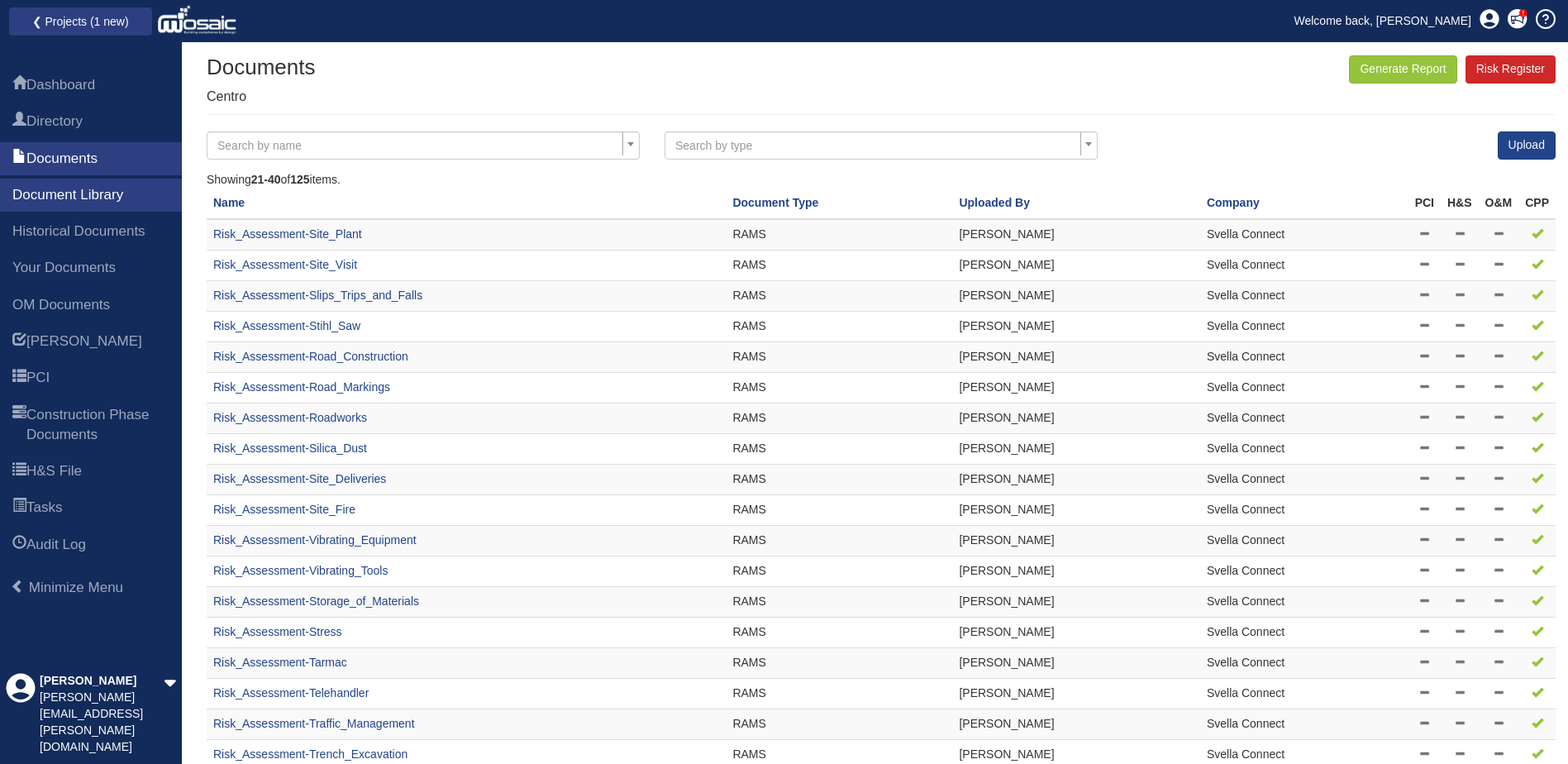
scroll to position [232, 0]
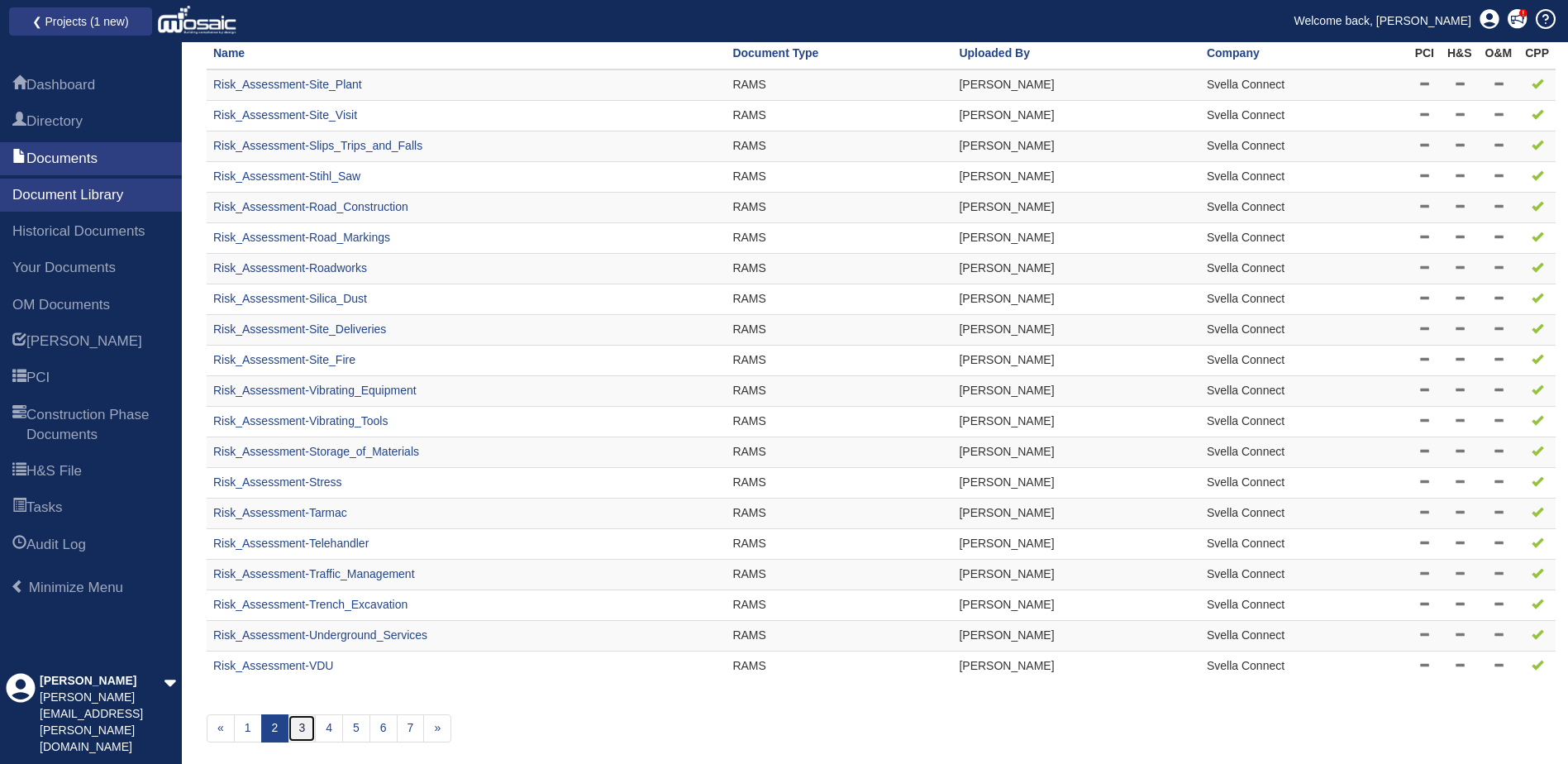
click at [302, 729] on link "3" at bounding box center [301, 727] width 28 height 28
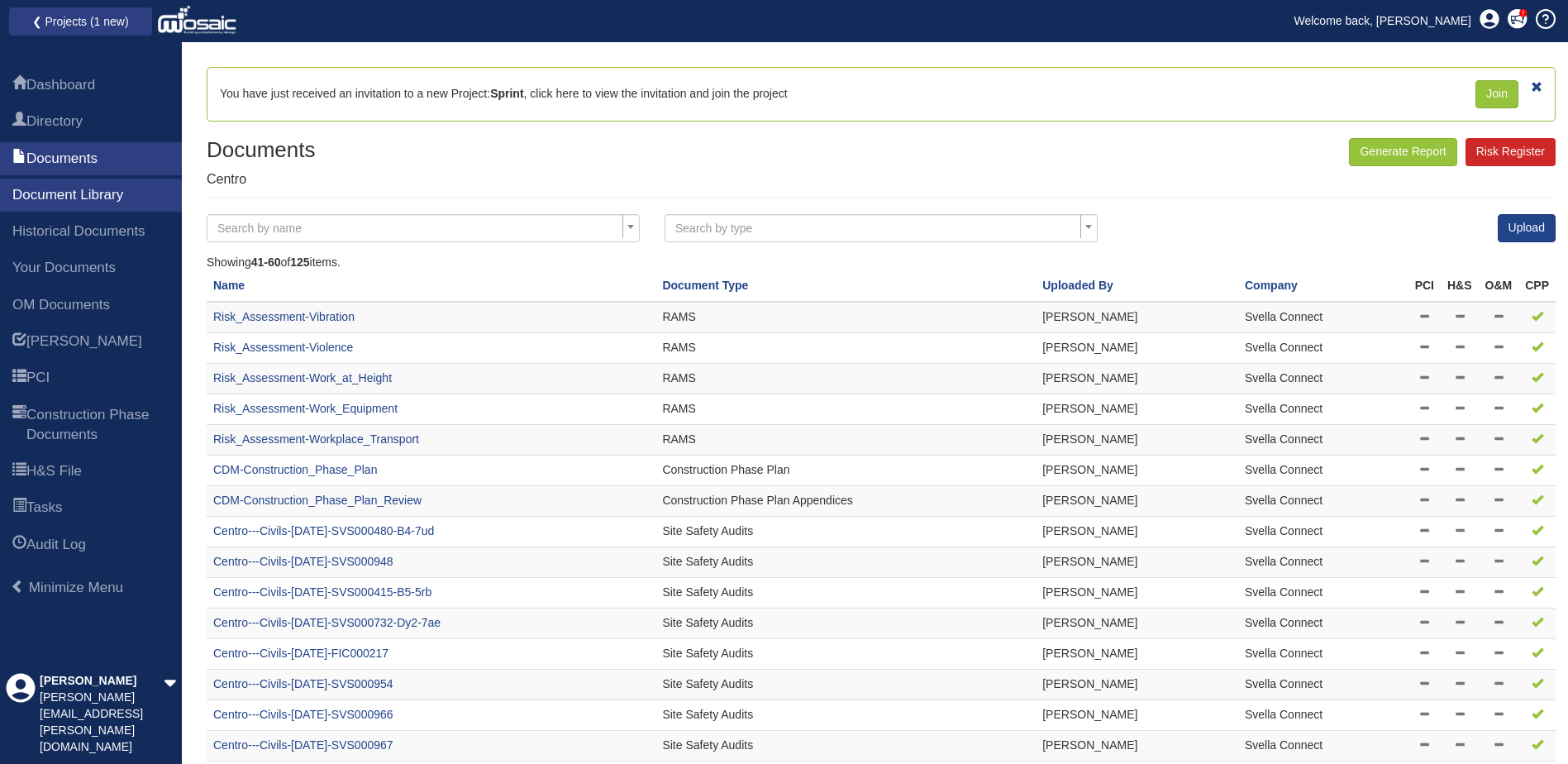
scroll to position [232, 0]
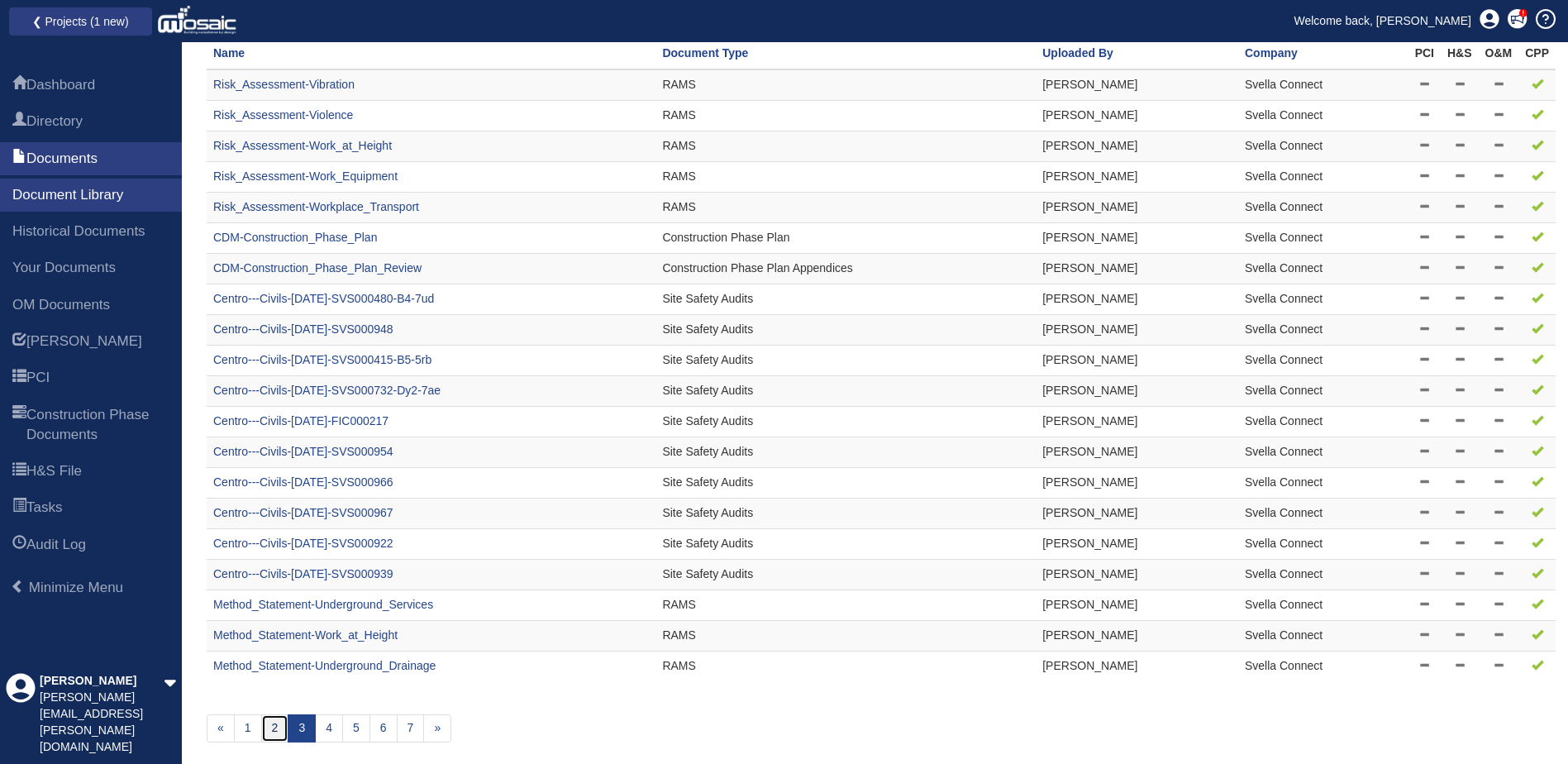
click at [269, 731] on link "2" at bounding box center [275, 727] width 28 height 28
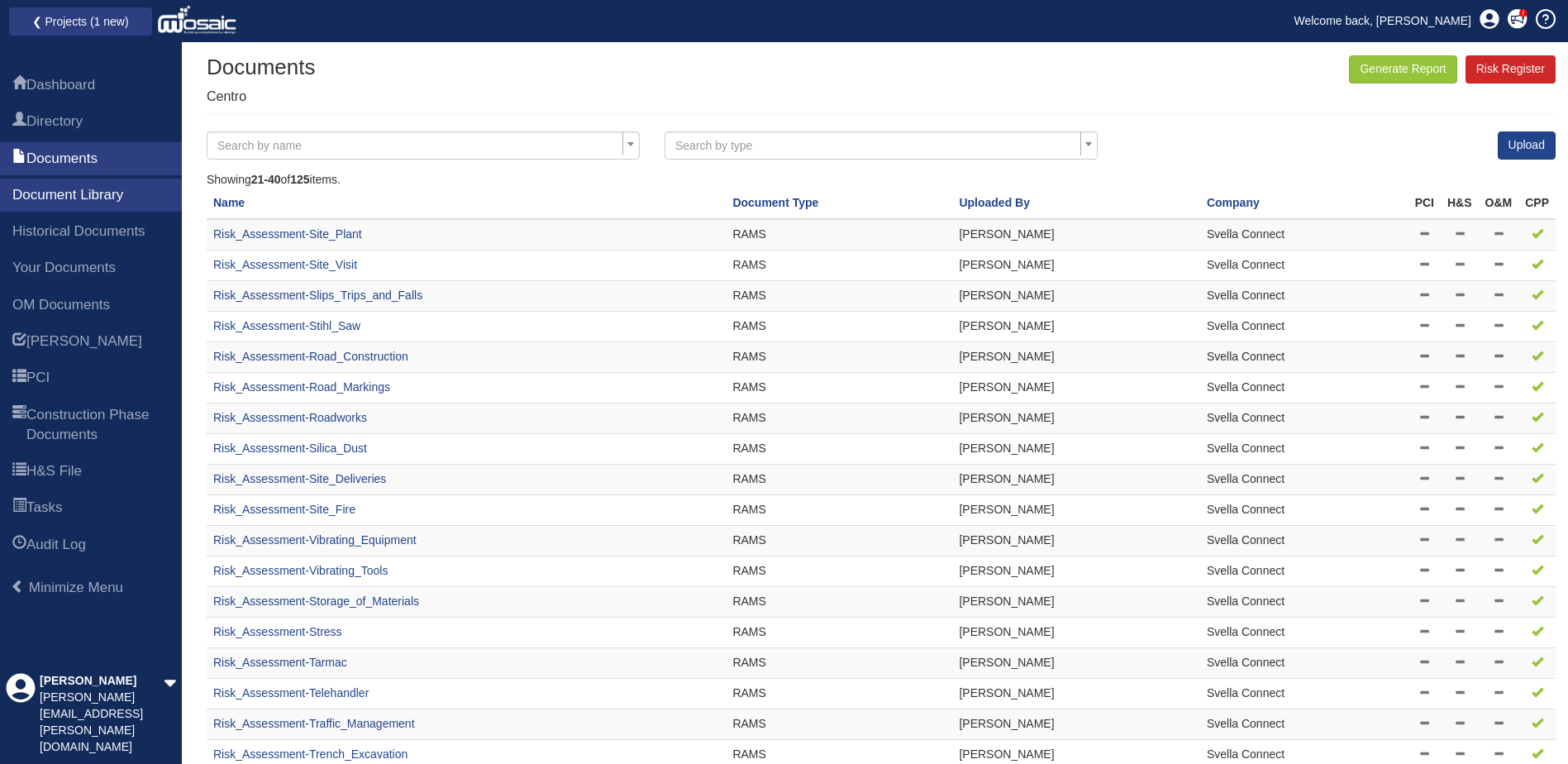
scroll to position [165, 0]
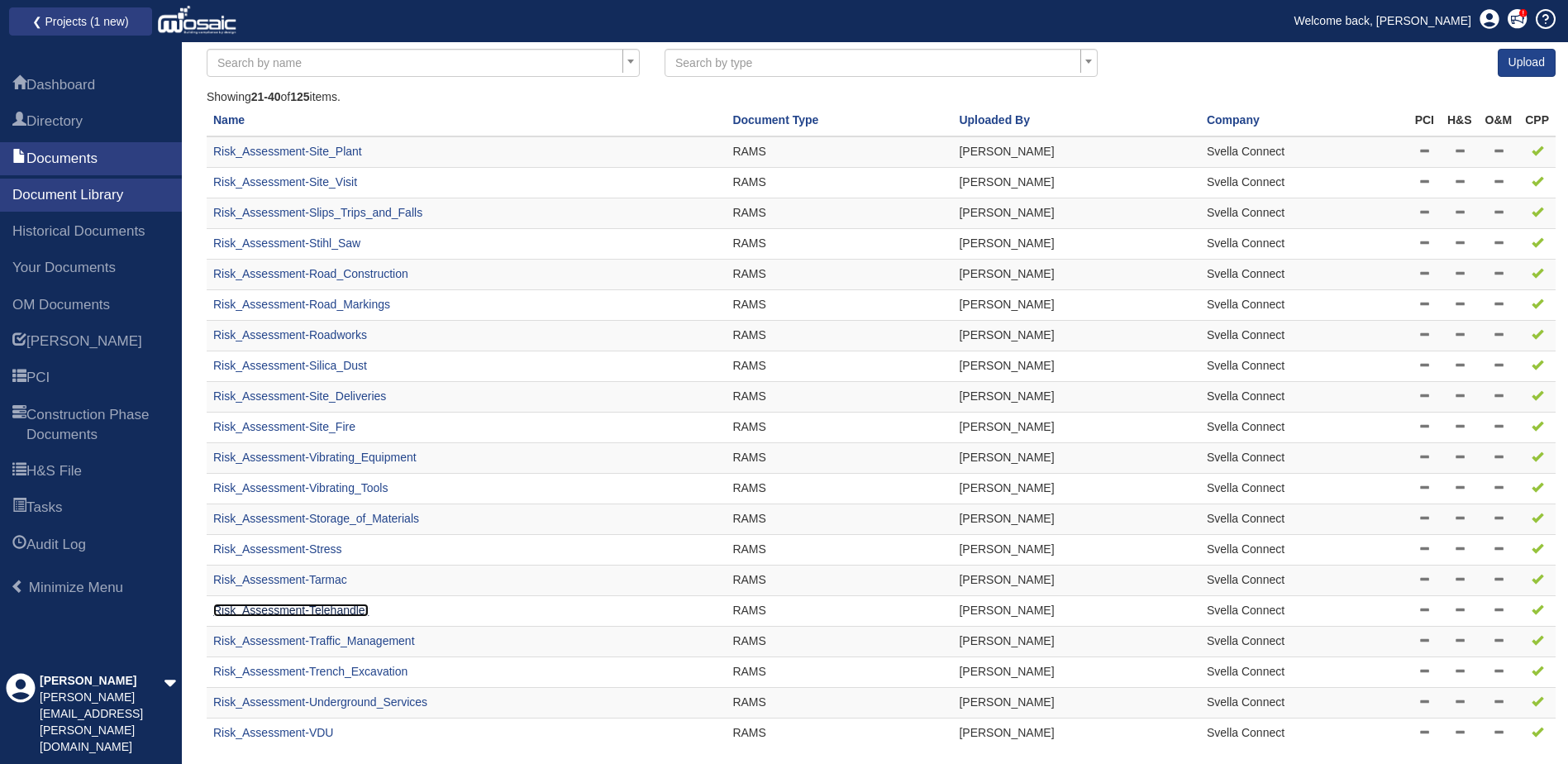
click at [335, 609] on link "Risk_Assessment-Telehandler" at bounding box center [290, 610] width 155 height 14
click at [338, 610] on link "Risk_Assessment-Telehandler" at bounding box center [290, 610] width 155 height 14
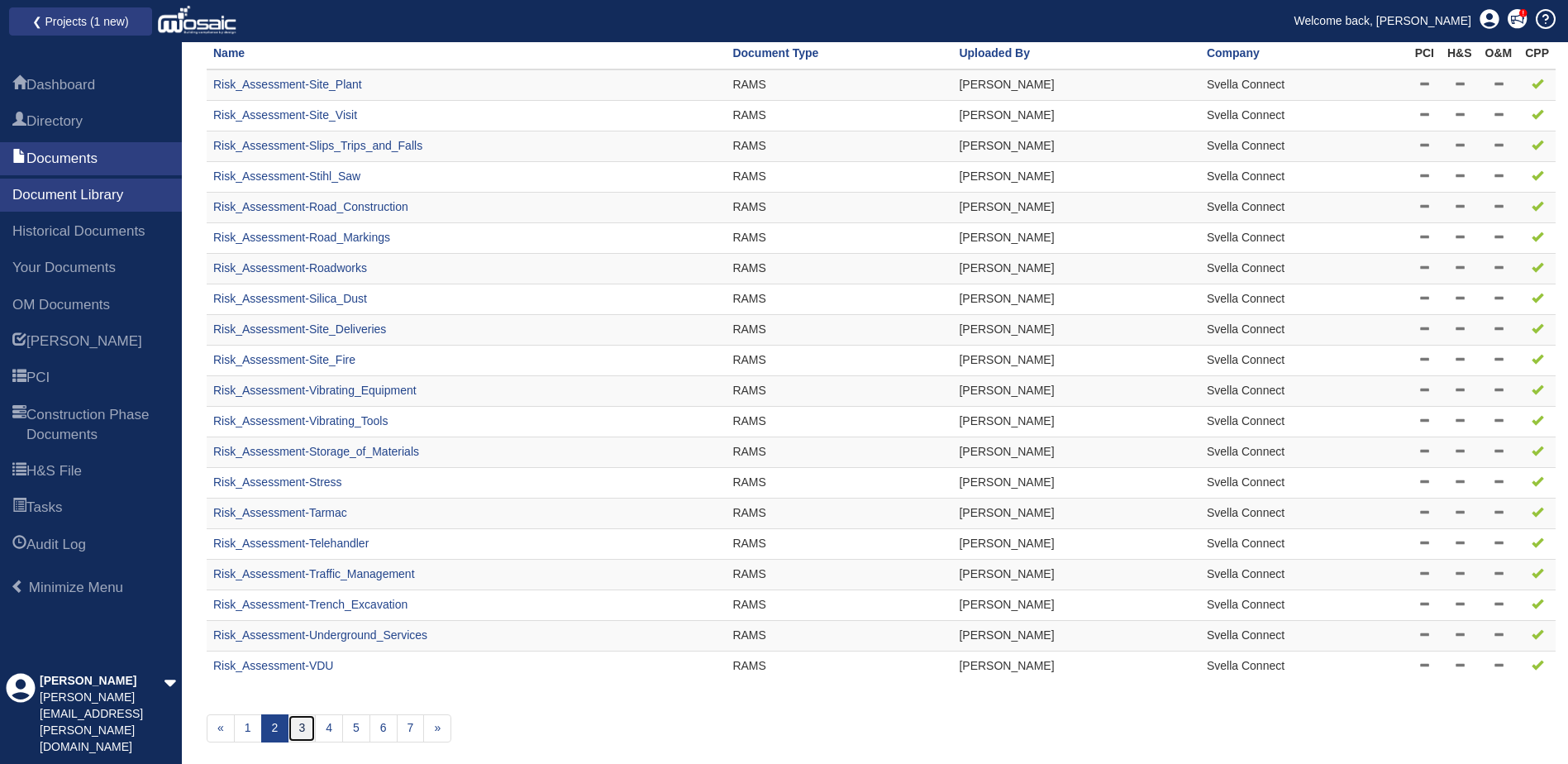
click at [299, 731] on link "3" at bounding box center [301, 727] width 28 height 28
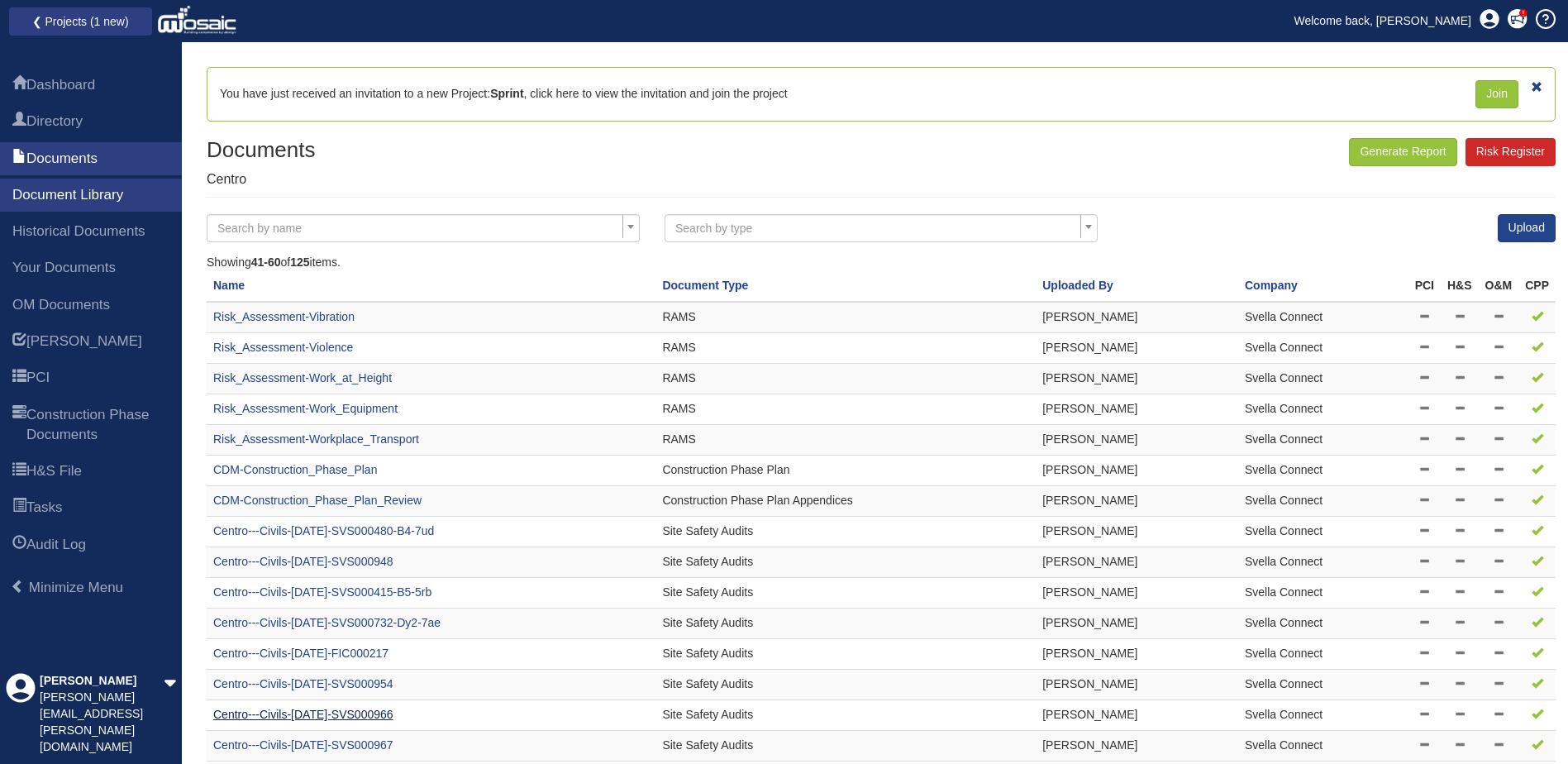
scroll to position [232, 0]
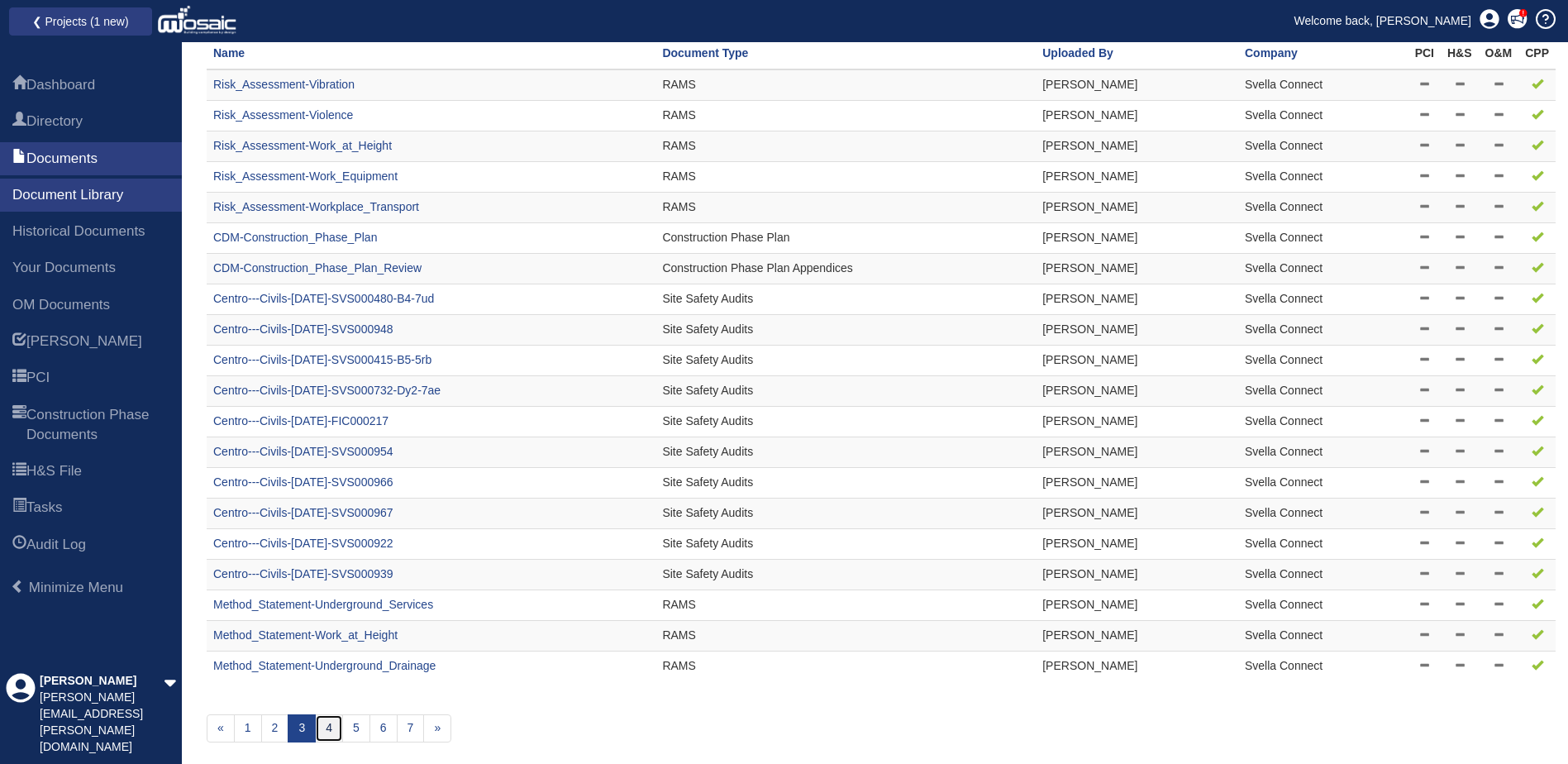
click at [329, 725] on link "4" at bounding box center [328, 727] width 28 height 28
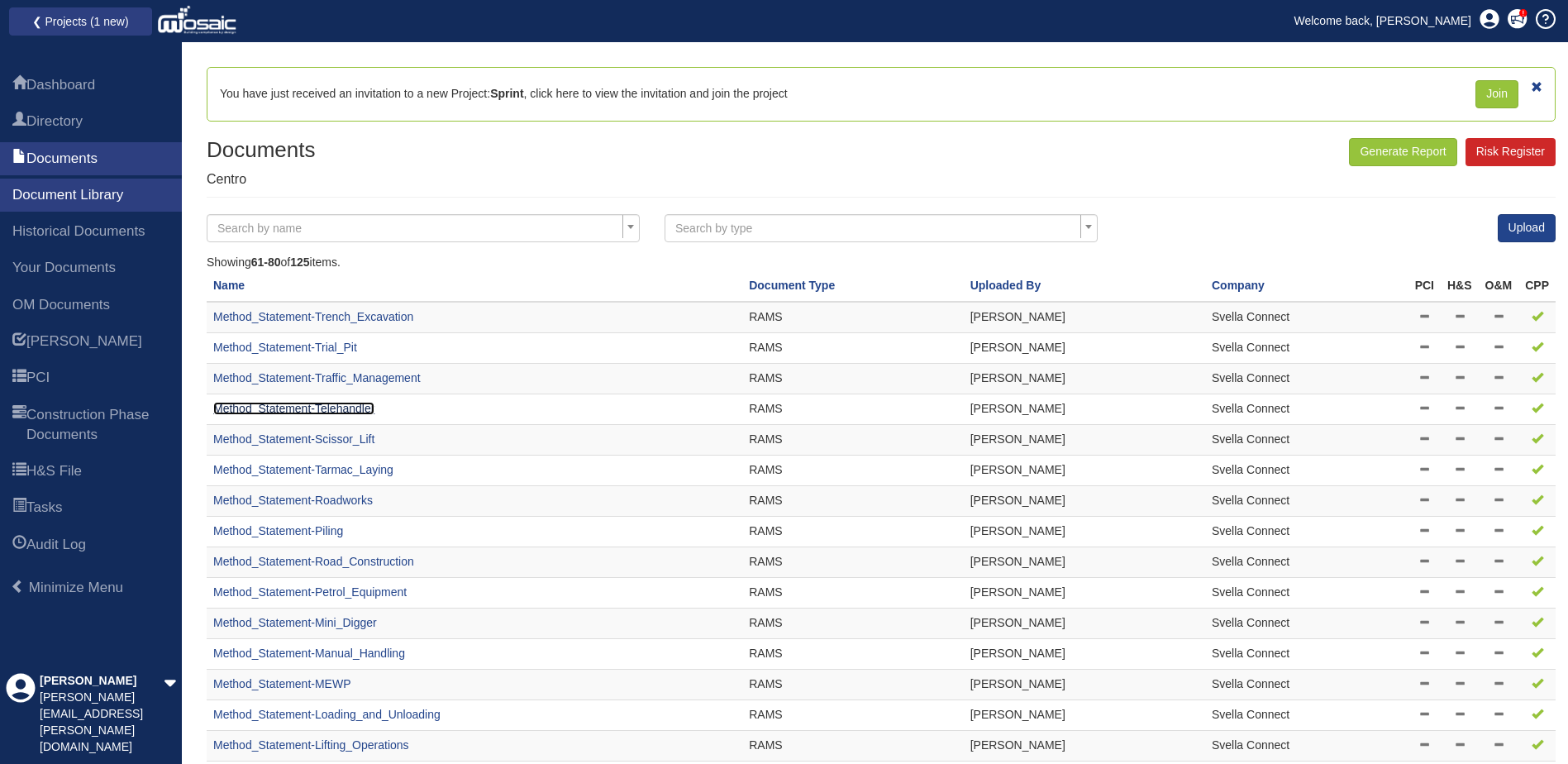
click at [332, 407] on link "Method_Statement-Telehandler" at bounding box center [293, 408] width 161 height 14
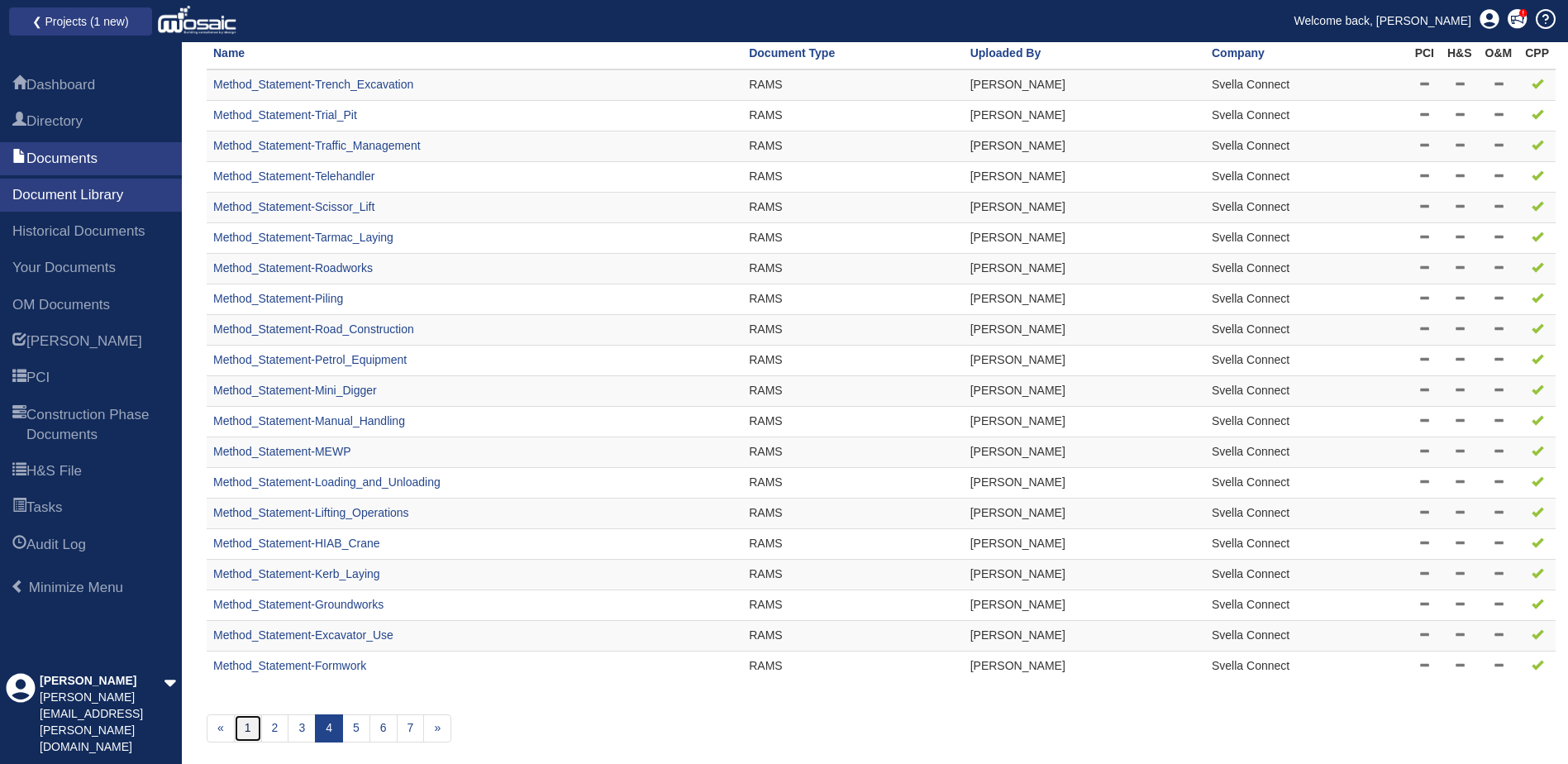
click at [255, 729] on link "1" at bounding box center [247, 727] width 28 height 28
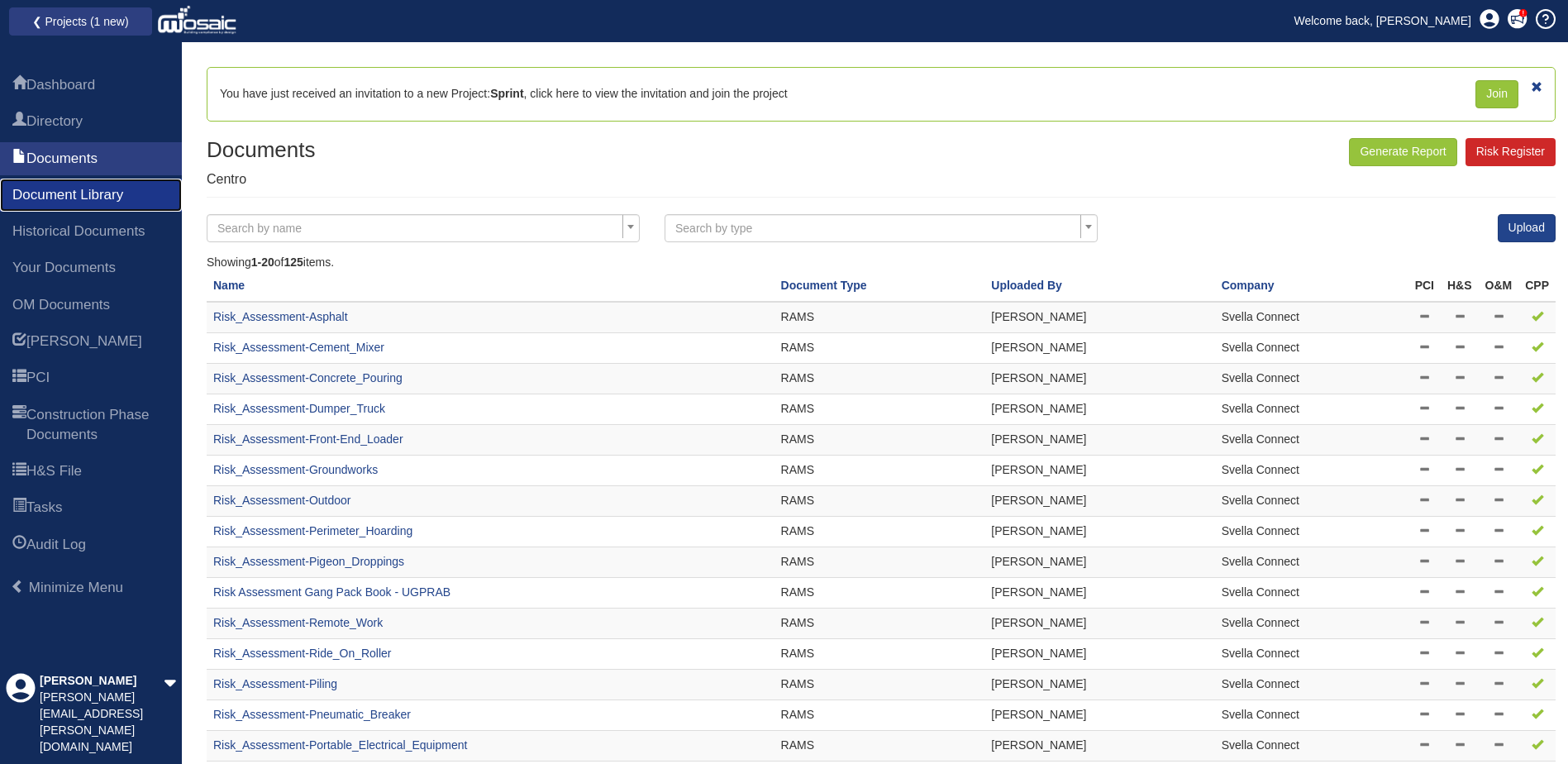
click at [74, 187] on span "Document Library" at bounding box center [68, 195] width 111 height 20
click at [78, 152] on span "Documents" at bounding box center [62, 158] width 71 height 20
click at [77, 419] on span "Construction Phase Documents" at bounding box center [97, 425] width 143 height 41
click at [79, 419] on span "Construction Phase Documents" at bounding box center [97, 425] width 143 height 41
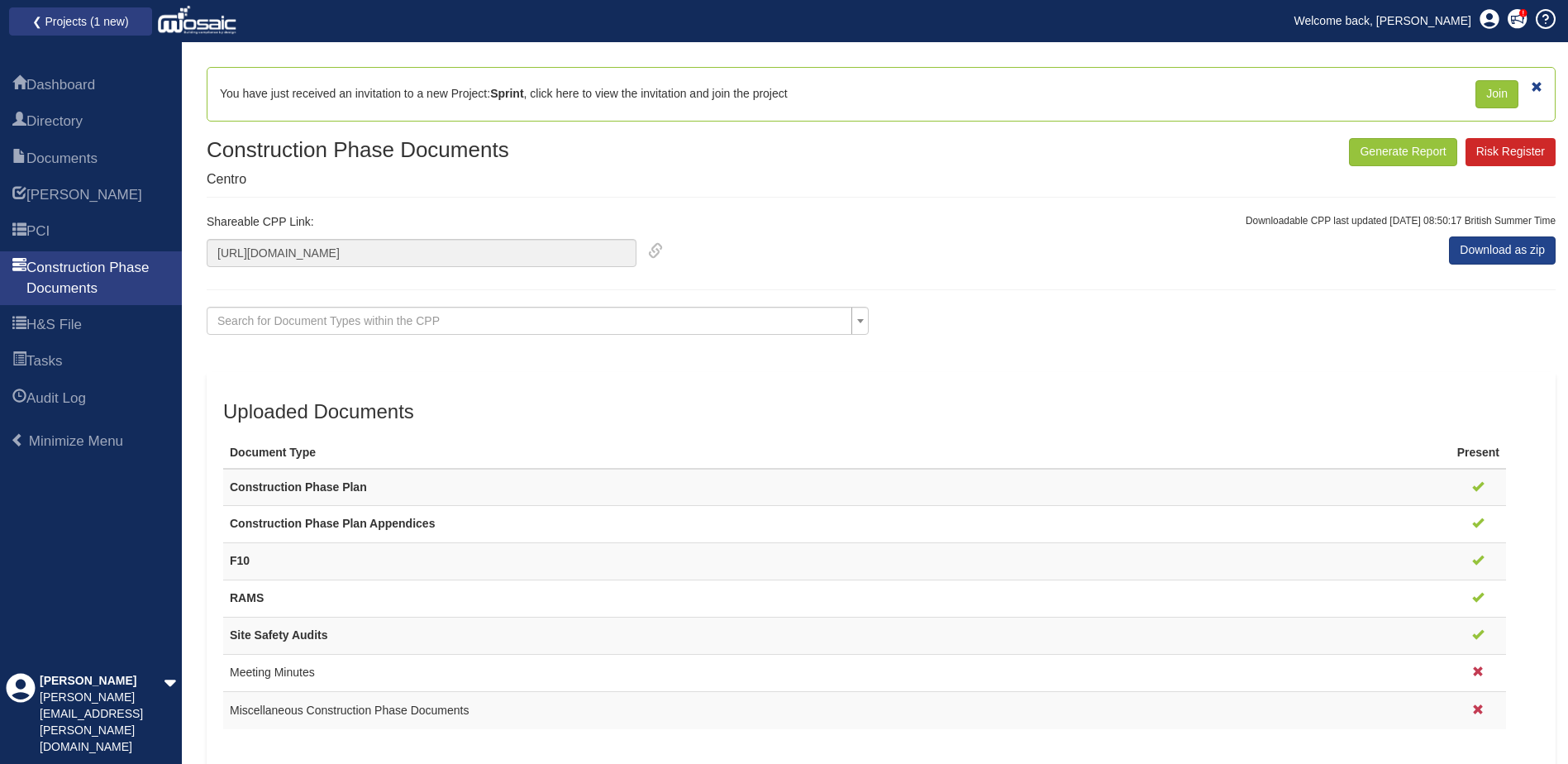
click at [709, 386] on div "Uploaded Documents Document Type Present Construction Phase Plan Construction P…" at bounding box center [881, 569] width 1349 height 395
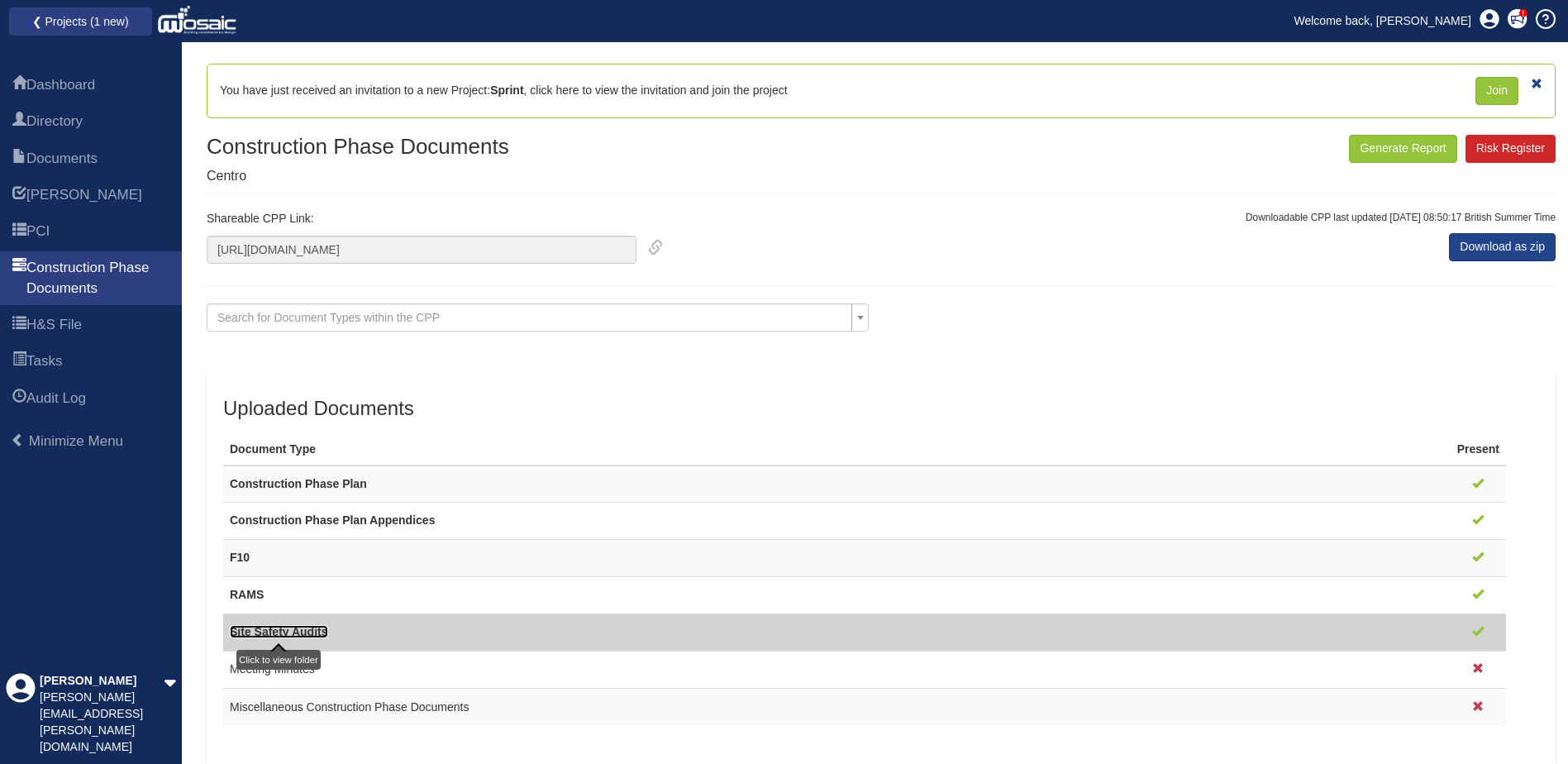
click at [306, 629] on link "Site Safety Audits" at bounding box center [279, 632] width 98 height 14
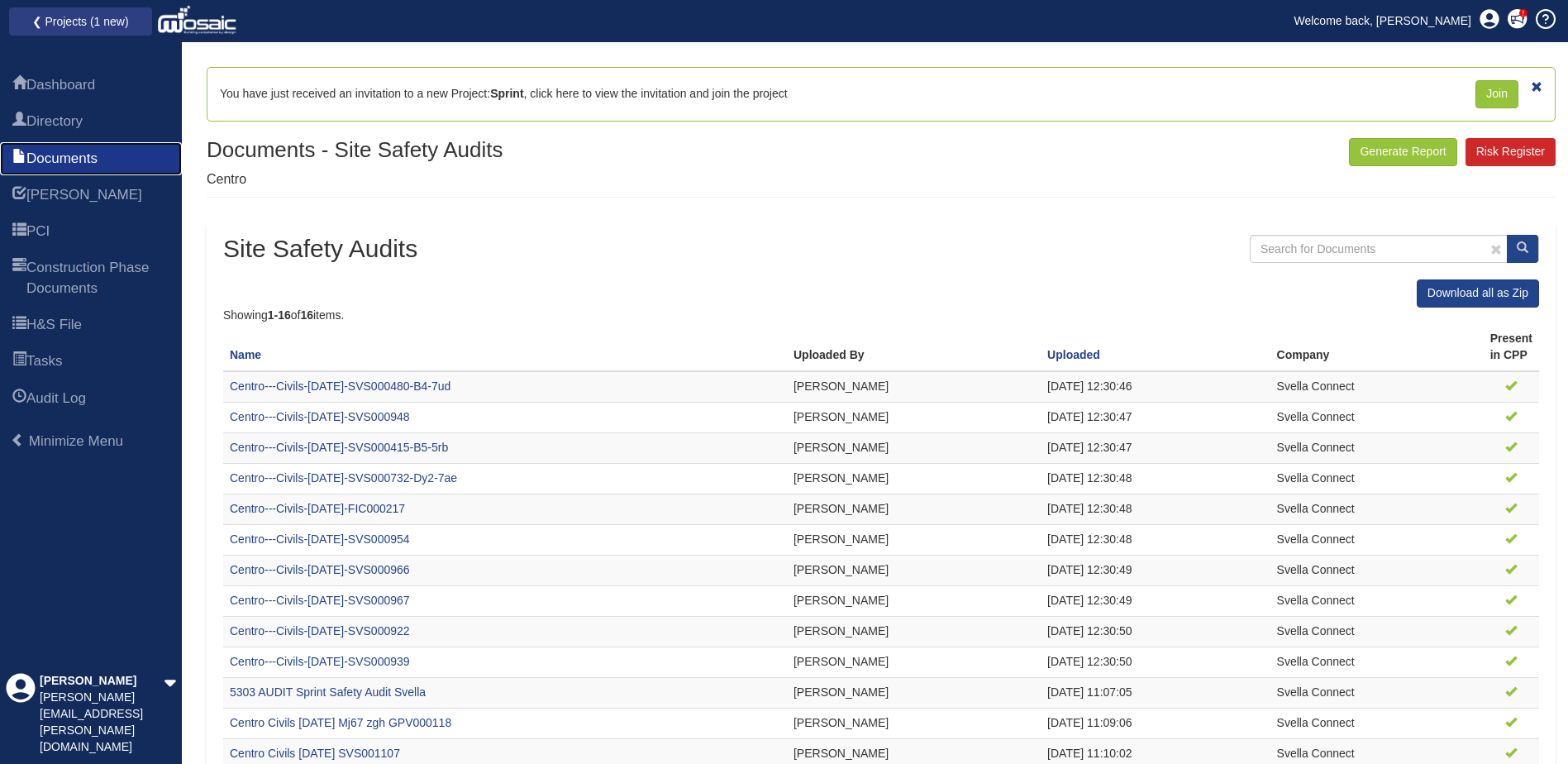
click at [44, 156] on span "Documents" at bounding box center [62, 158] width 71 height 20
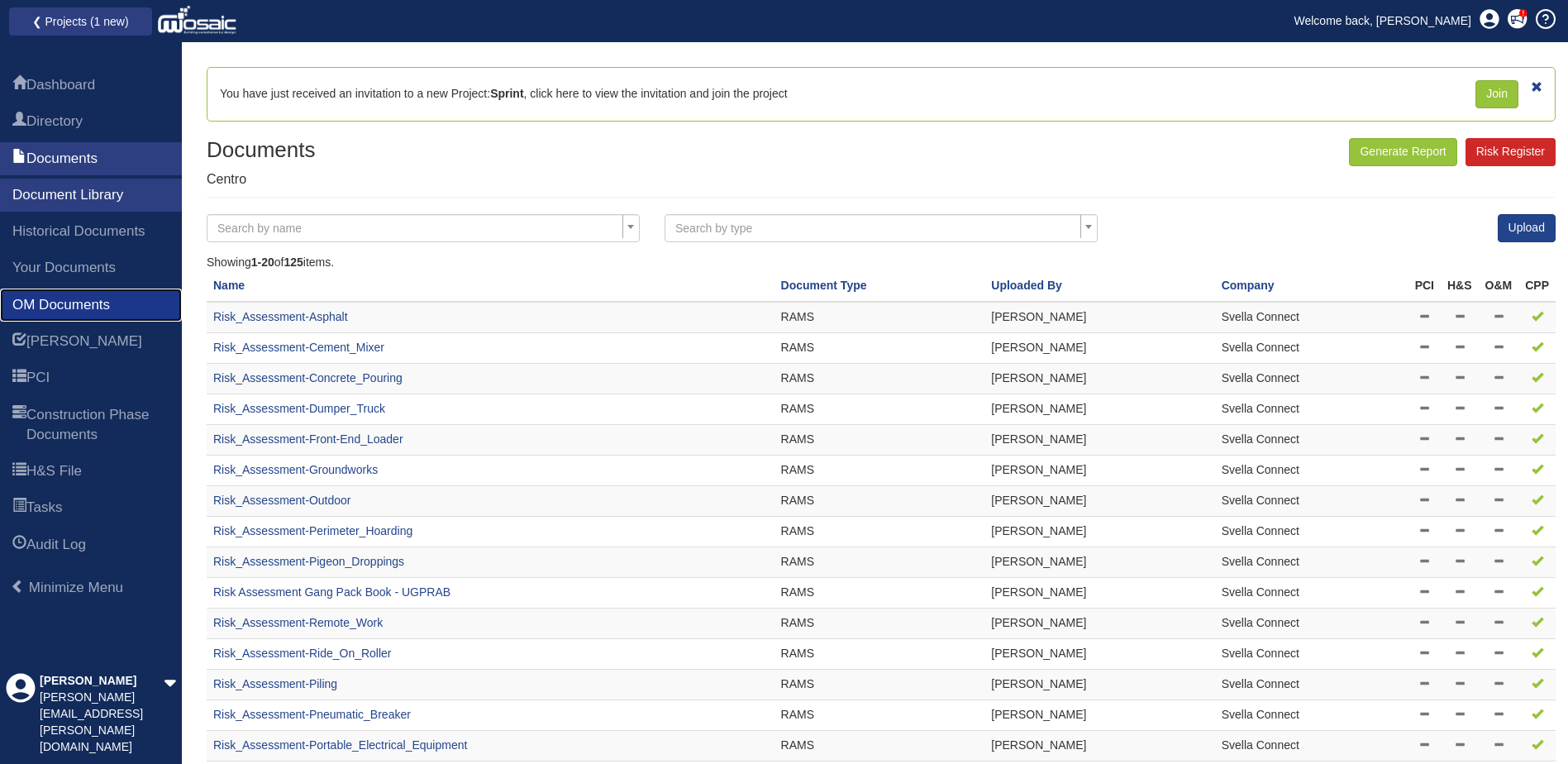
click at [100, 300] on span "OM Documents" at bounding box center [61, 305] width 97 height 20
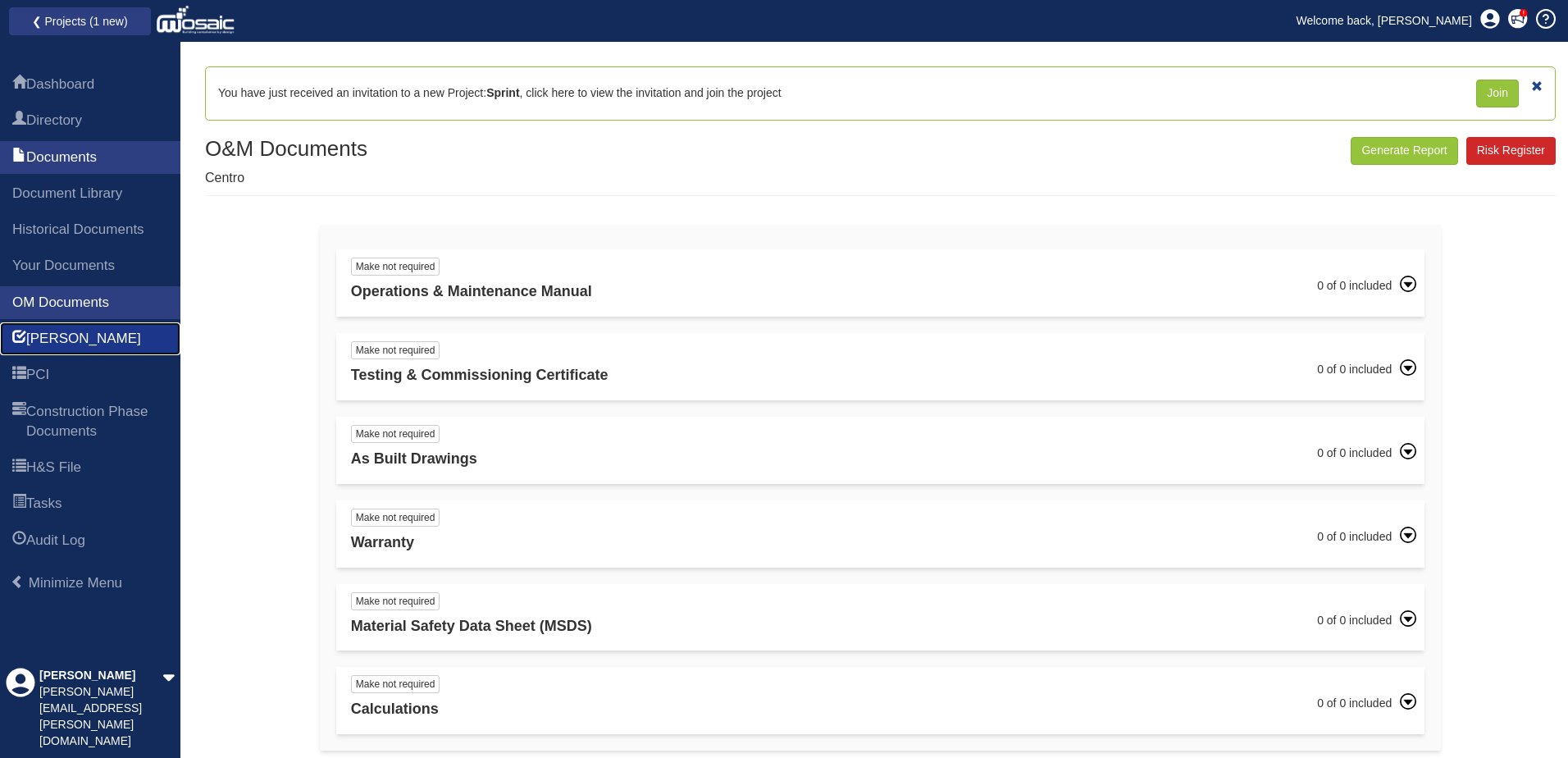
click at [58, 332] on span "[PERSON_NAME]" at bounding box center [83, 339] width 115 height 20
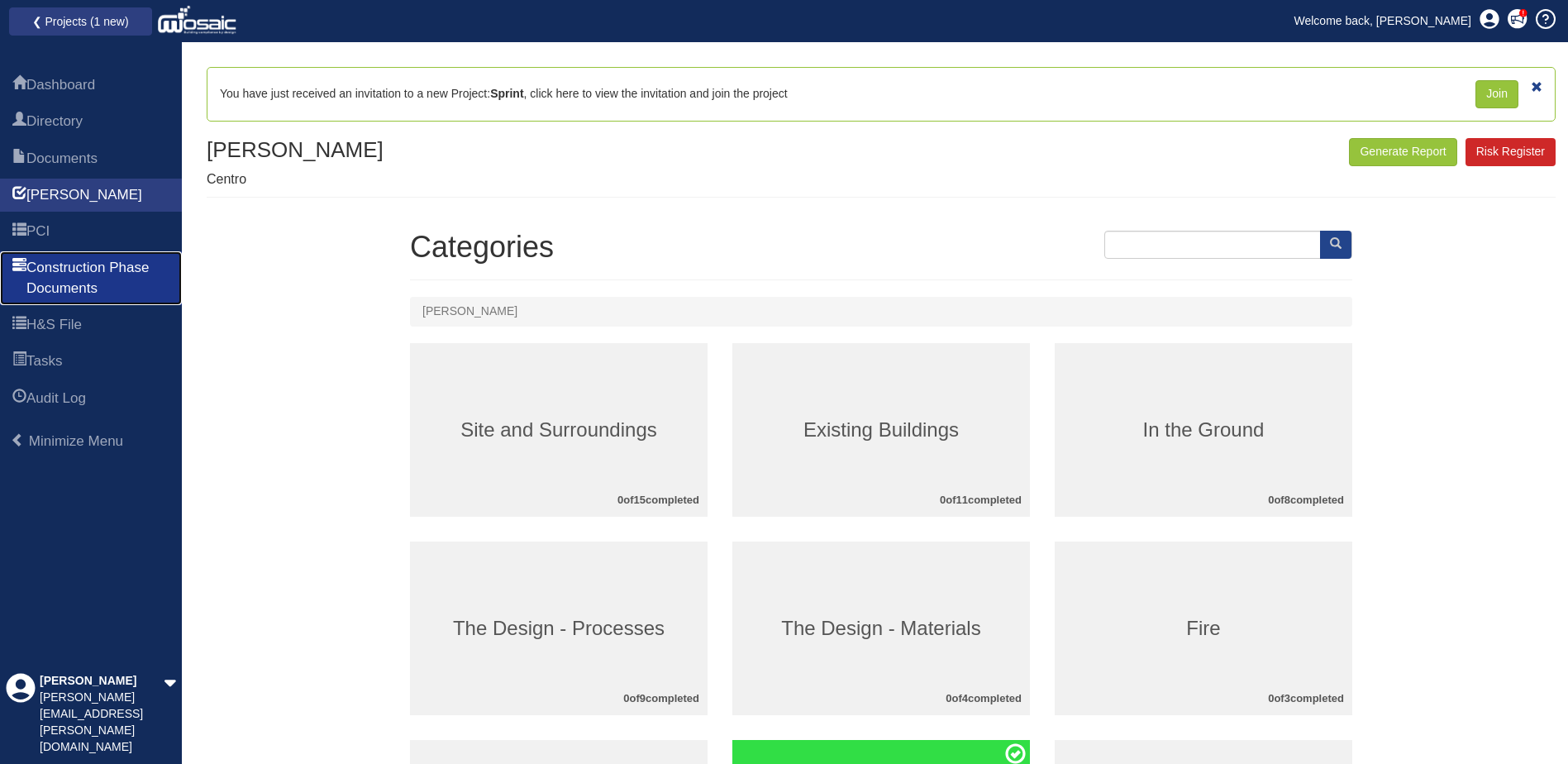
click at [66, 278] on span "Construction Phase Documents" at bounding box center [97, 278] width 143 height 41
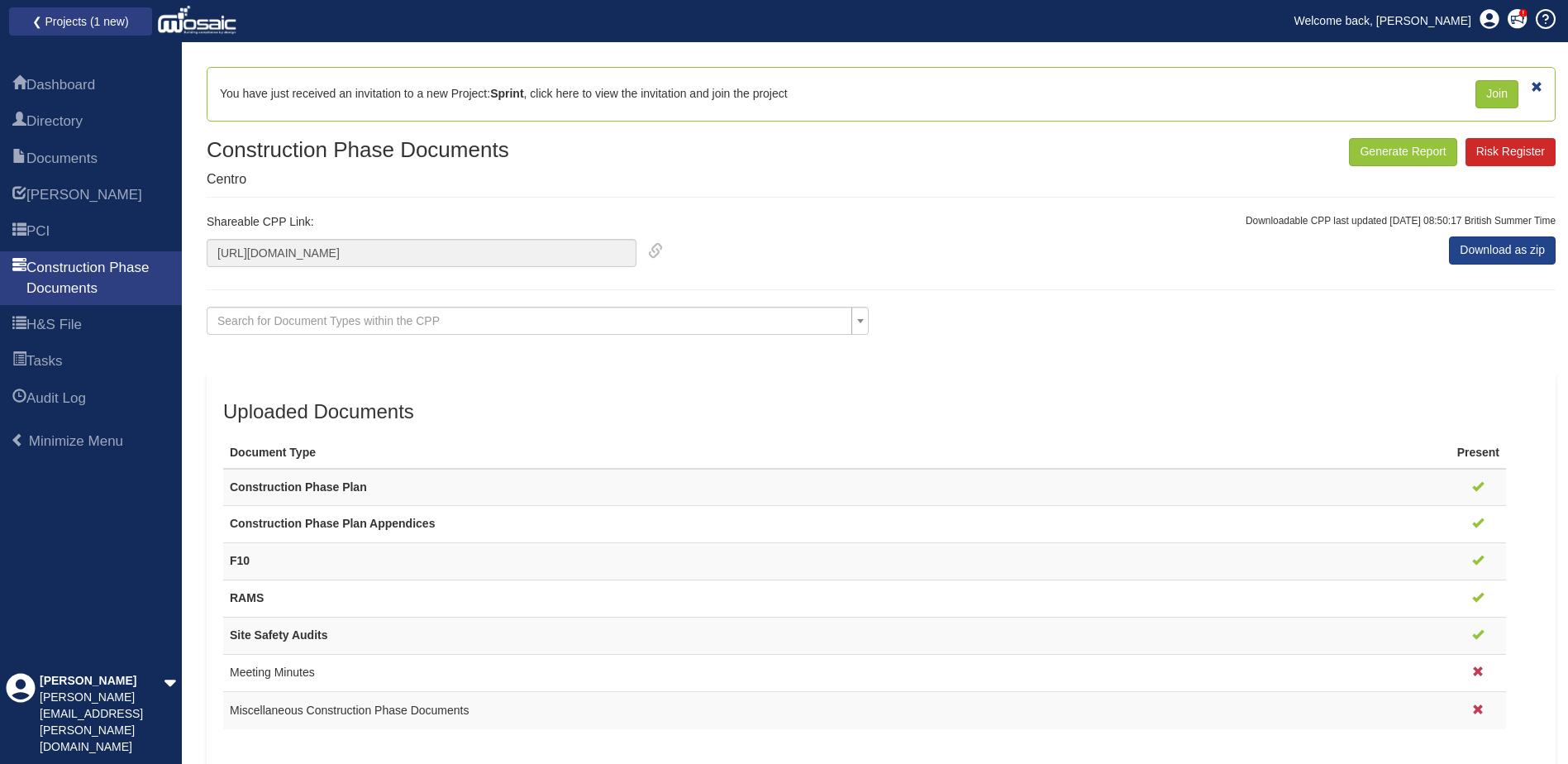
scroll to position [3, 0]
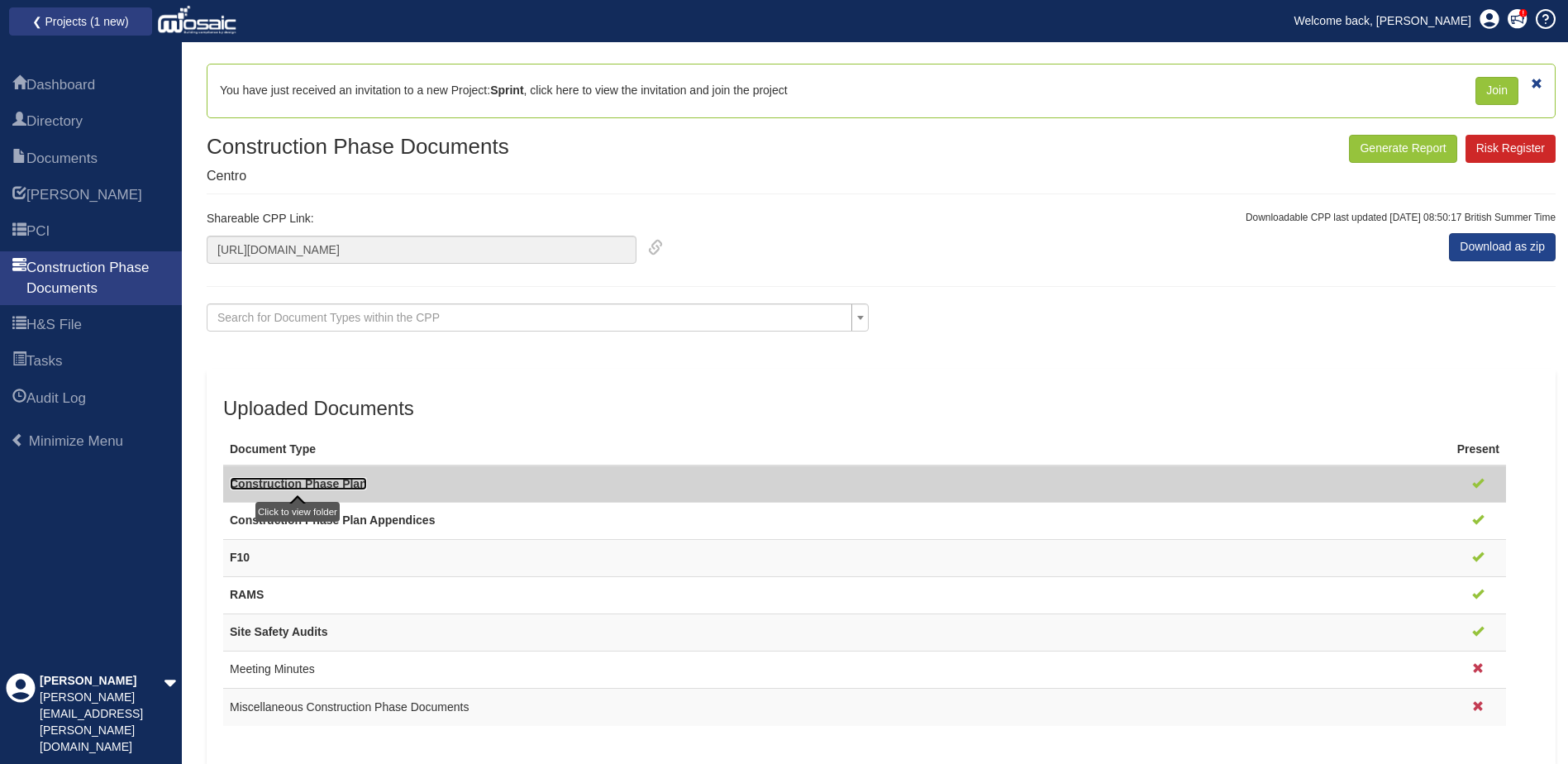
click at [349, 481] on link "Construction Phase Plan" at bounding box center [298, 483] width 137 height 14
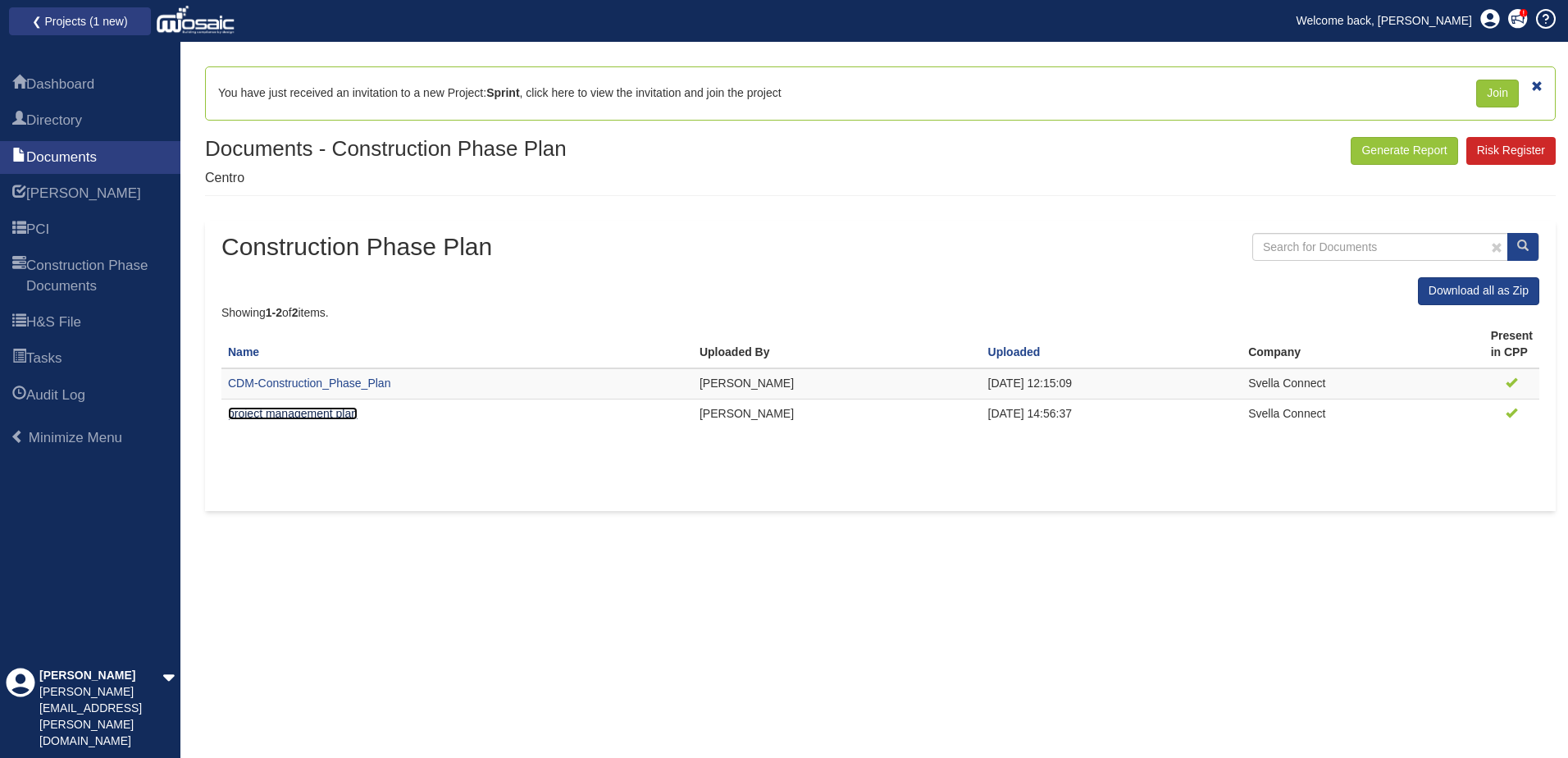
click at [342, 411] on link "project management plan" at bounding box center [292, 413] width 129 height 13
click at [324, 411] on link "project management plan" at bounding box center [292, 413] width 129 height 13
click at [271, 412] on link "project management plan" at bounding box center [292, 413] width 129 height 13
